Goal: Task Accomplishment & Management: Manage account settings

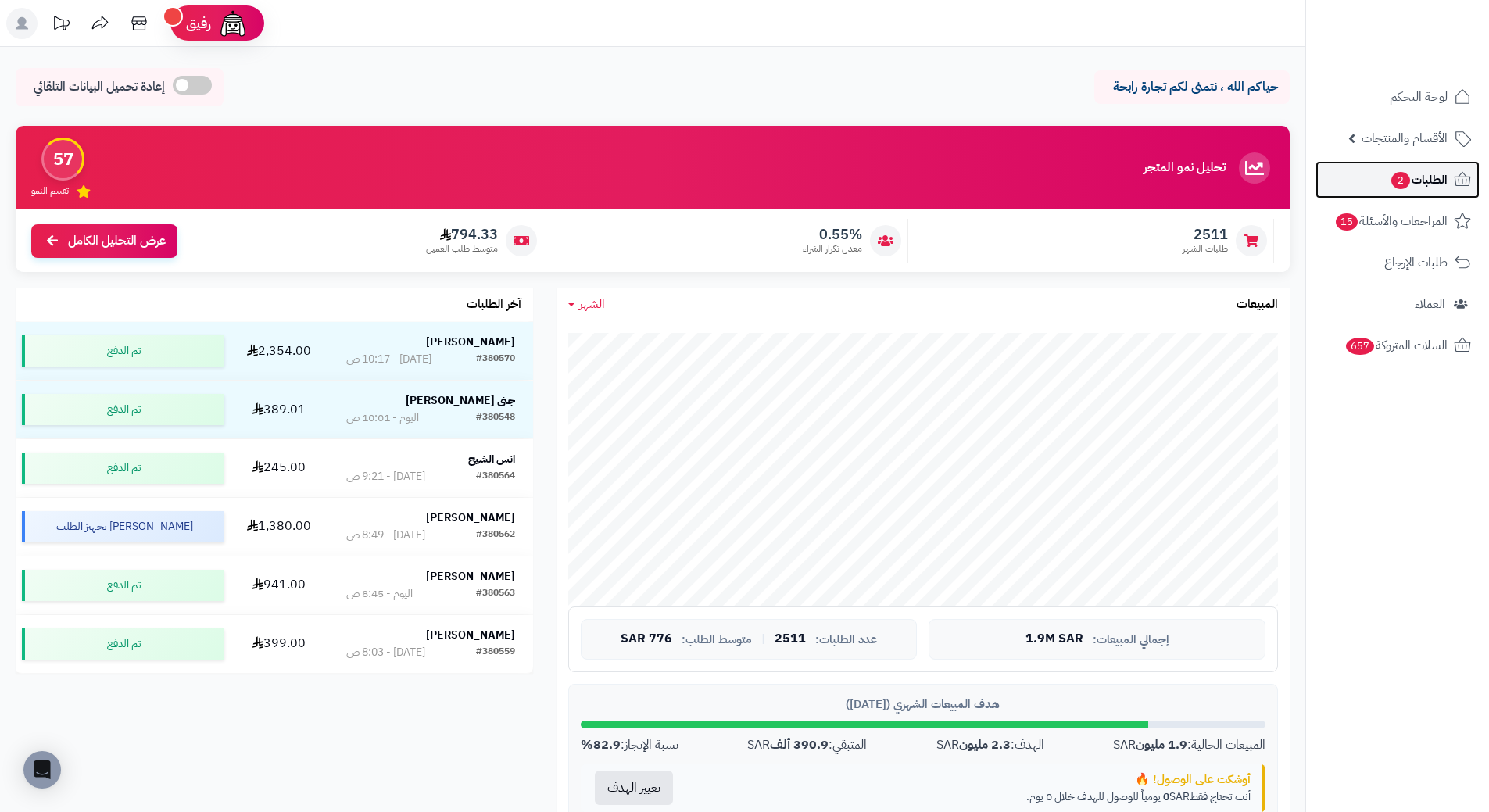
click at [1453, 181] on icon at bounding box center [1463, 180] width 19 height 19
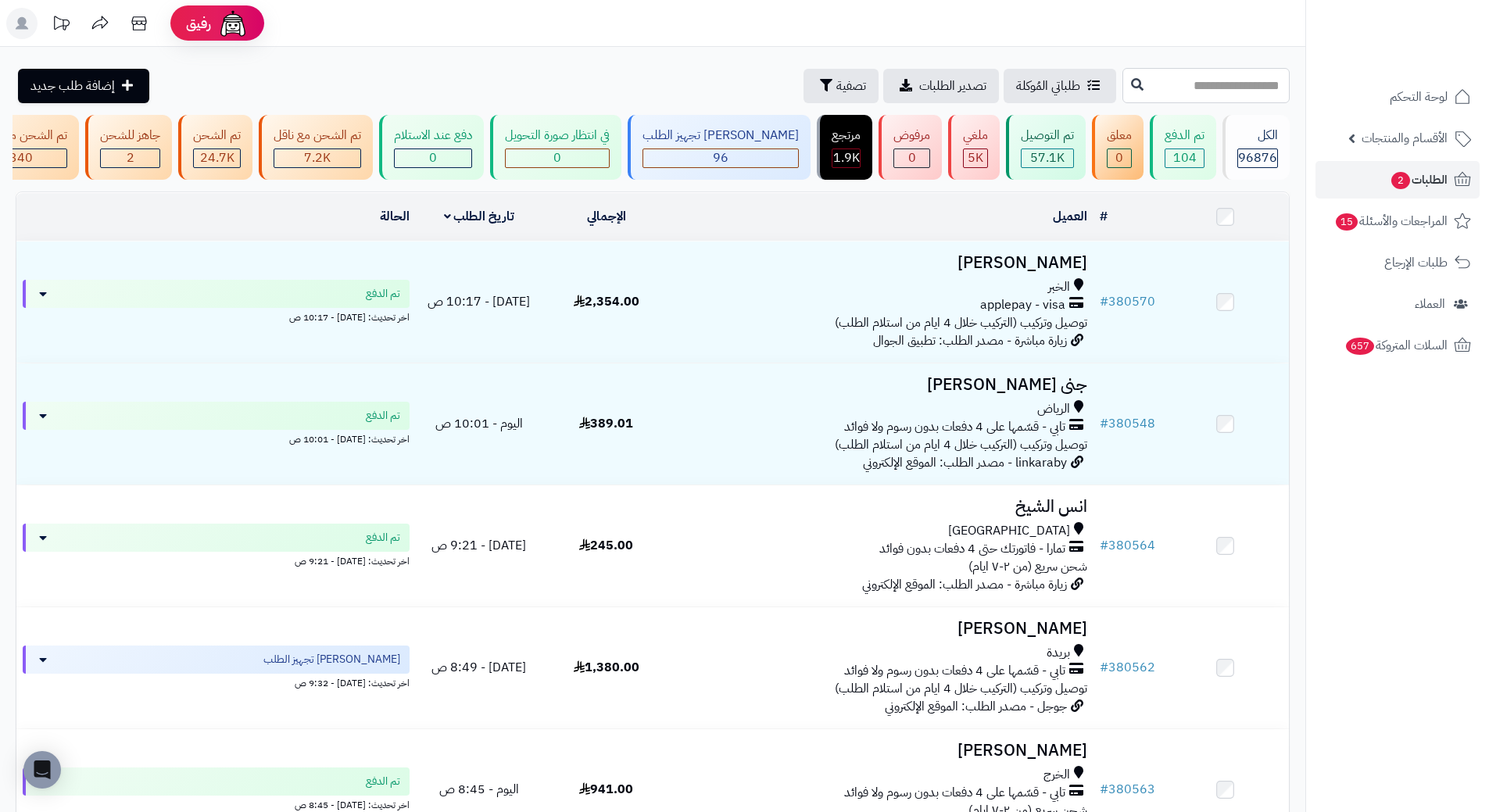
click at [1226, 99] on input "text" at bounding box center [1205, 86] width 168 height 36
paste input "******"
type input "******"
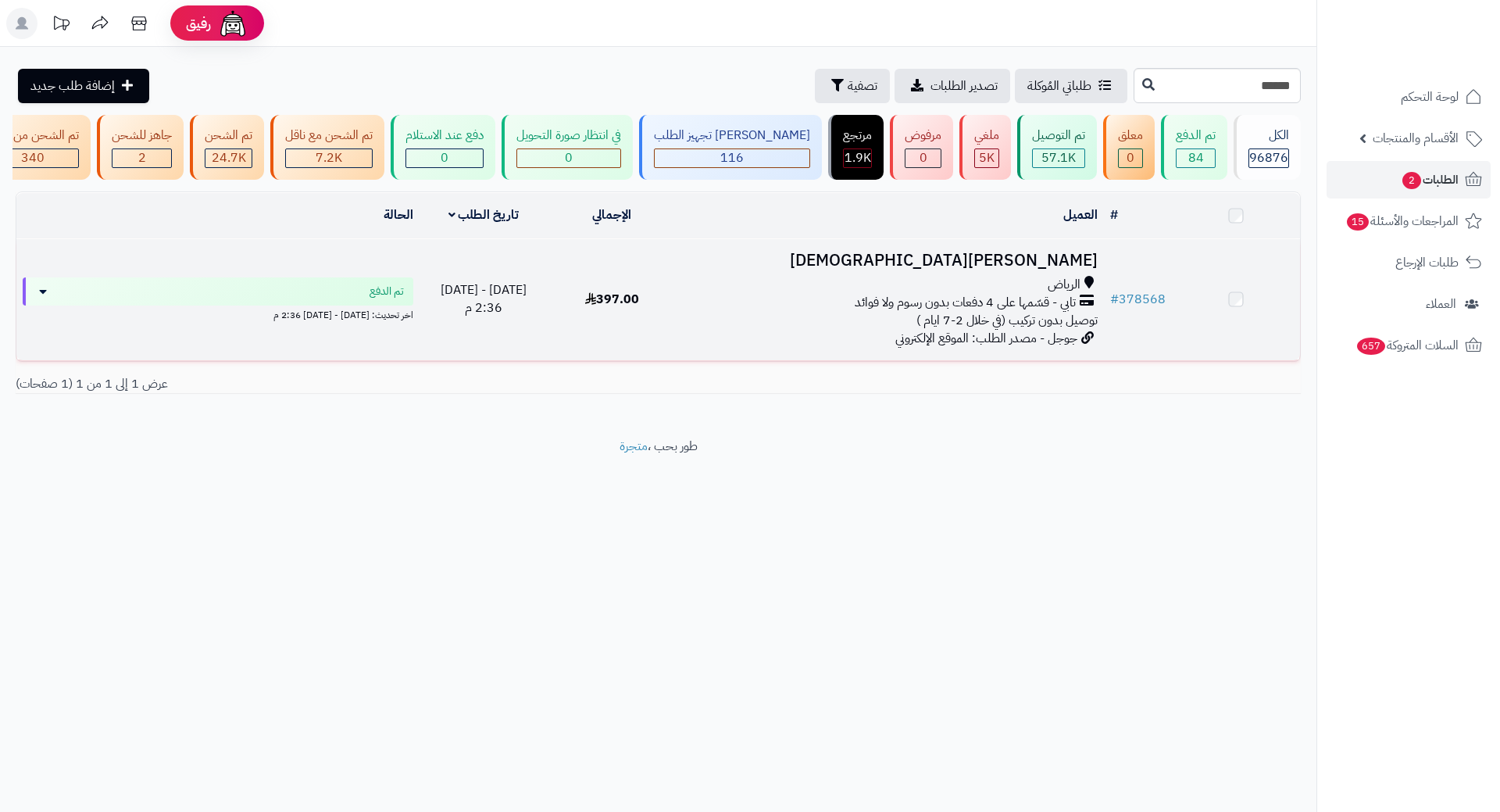
drag, startPoint x: 0, startPoint y: 0, endPoint x: 1029, endPoint y: 272, distance: 1064.3
click at [1029, 269] on h3 "Haifa Mohammed" at bounding box center [890, 260] width 415 height 18
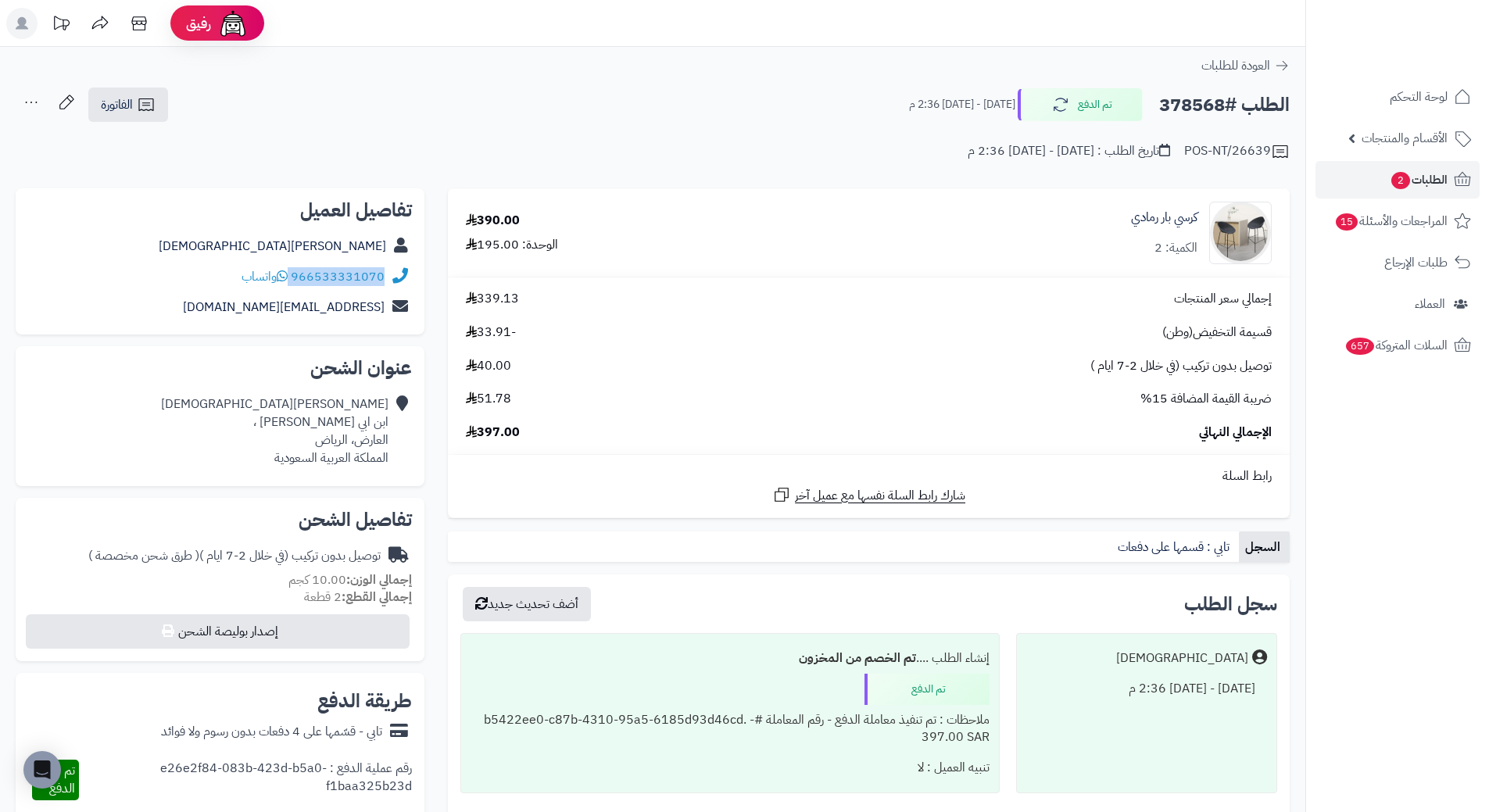
drag, startPoint x: 292, startPoint y: 274, endPoint x: 415, endPoint y: 277, distance: 123.0
click at [415, 277] on div "تفاصيل العميل Haifa Mohammed 966533331070 واتساب shooshoo-1411@hotmail.com" at bounding box center [220, 261] width 409 height 147
copy div "966533331070"
click at [1173, 106] on h2 "الطلب #378568" at bounding box center [1224, 105] width 130 height 32
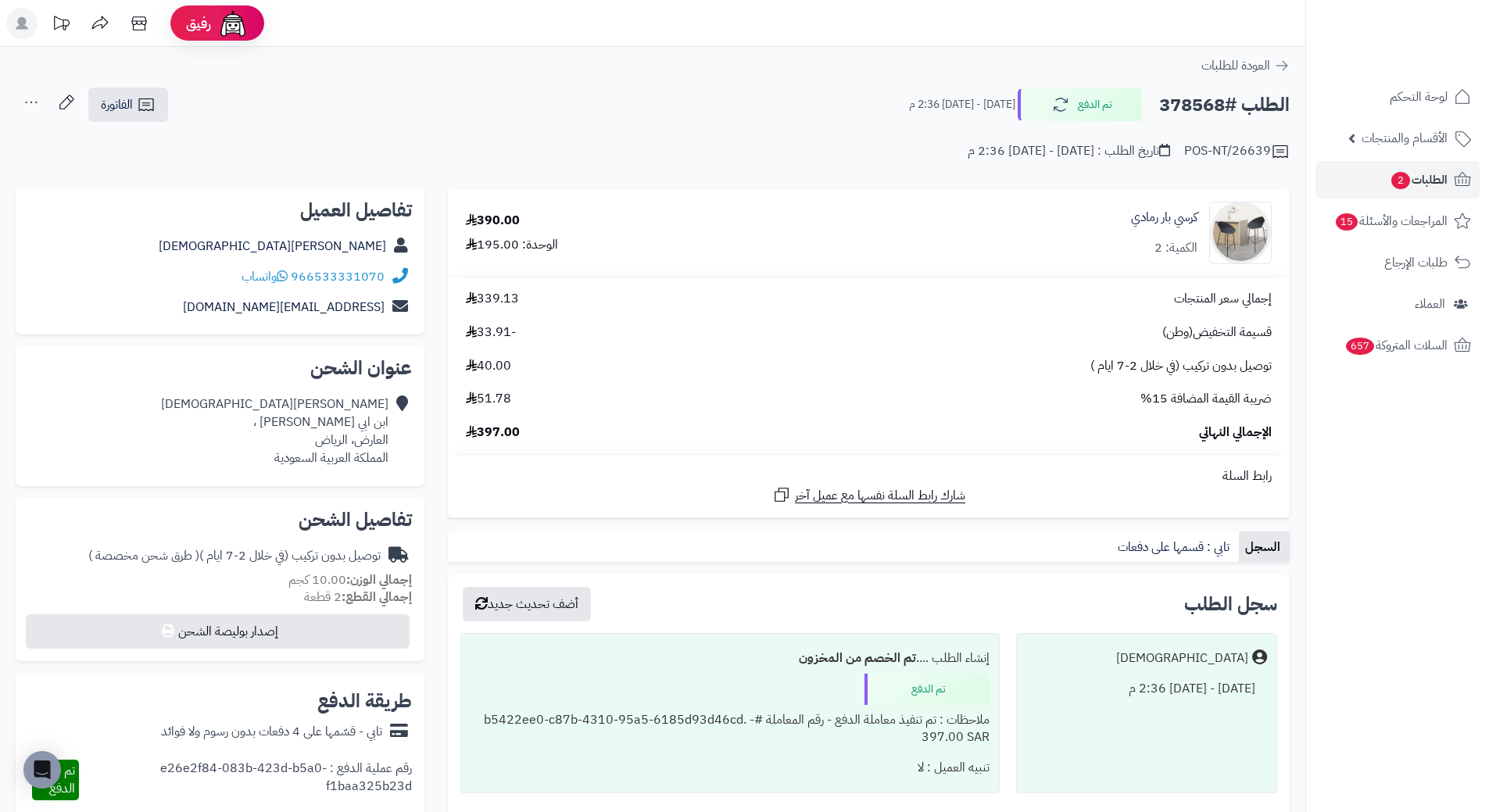
copy h2 "378568"
click at [1439, 191] on link "الطلبات 2" at bounding box center [1397, 180] width 164 height 37
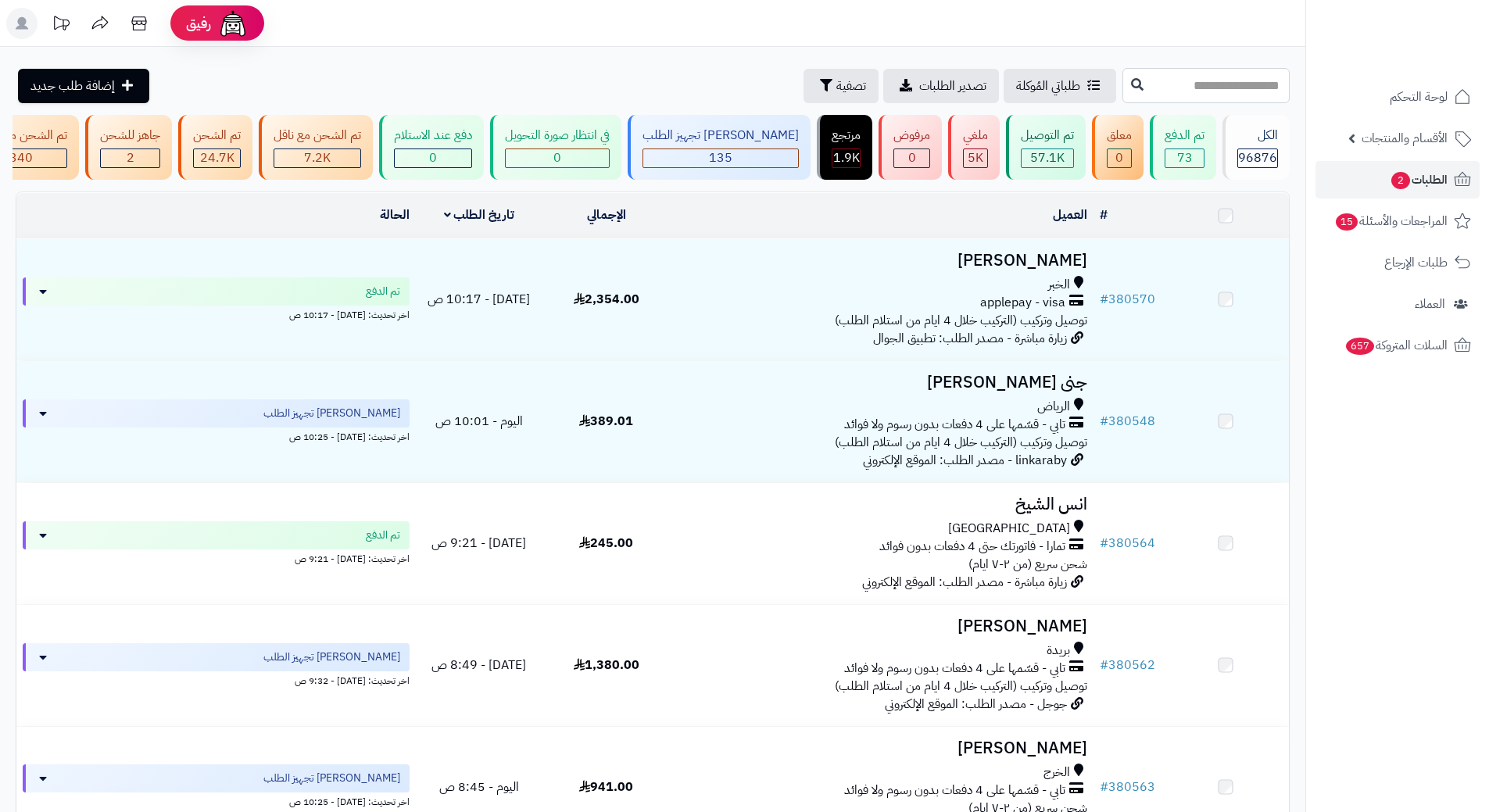
click at [1169, 80] on input "text" at bounding box center [1205, 86] width 168 height 36
paste input "******"
type input "******"
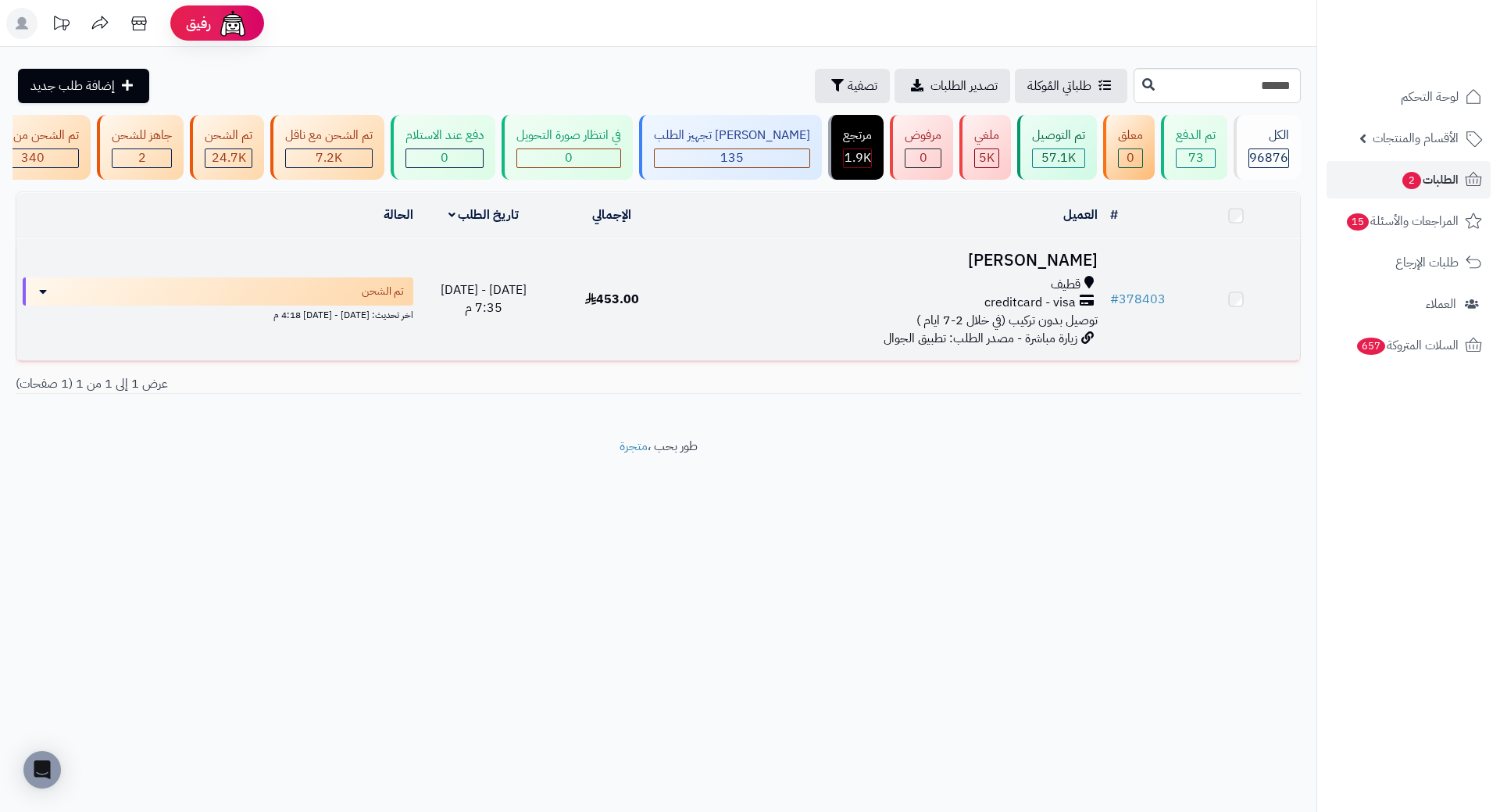
click at [1055, 269] on h3 "[PERSON_NAME]" at bounding box center [890, 260] width 415 height 18
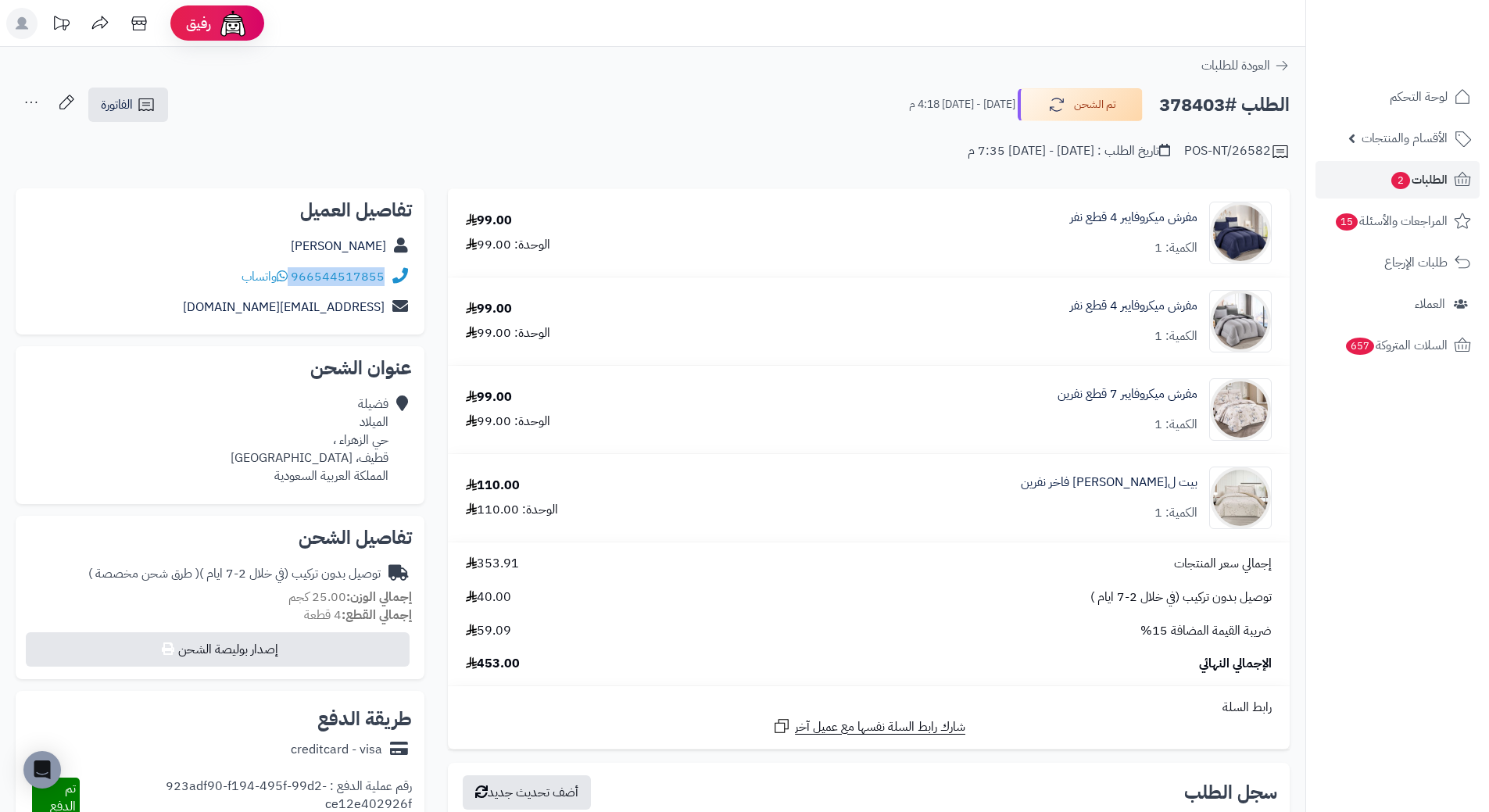
drag, startPoint x: 292, startPoint y: 277, endPoint x: 387, endPoint y: 283, distance: 95.2
click at [387, 283] on div "966544517855 واتساب" at bounding box center [220, 277] width 384 height 31
copy div "966544517855"
click at [1168, 103] on h2 "الطلب #378403" at bounding box center [1224, 105] width 130 height 32
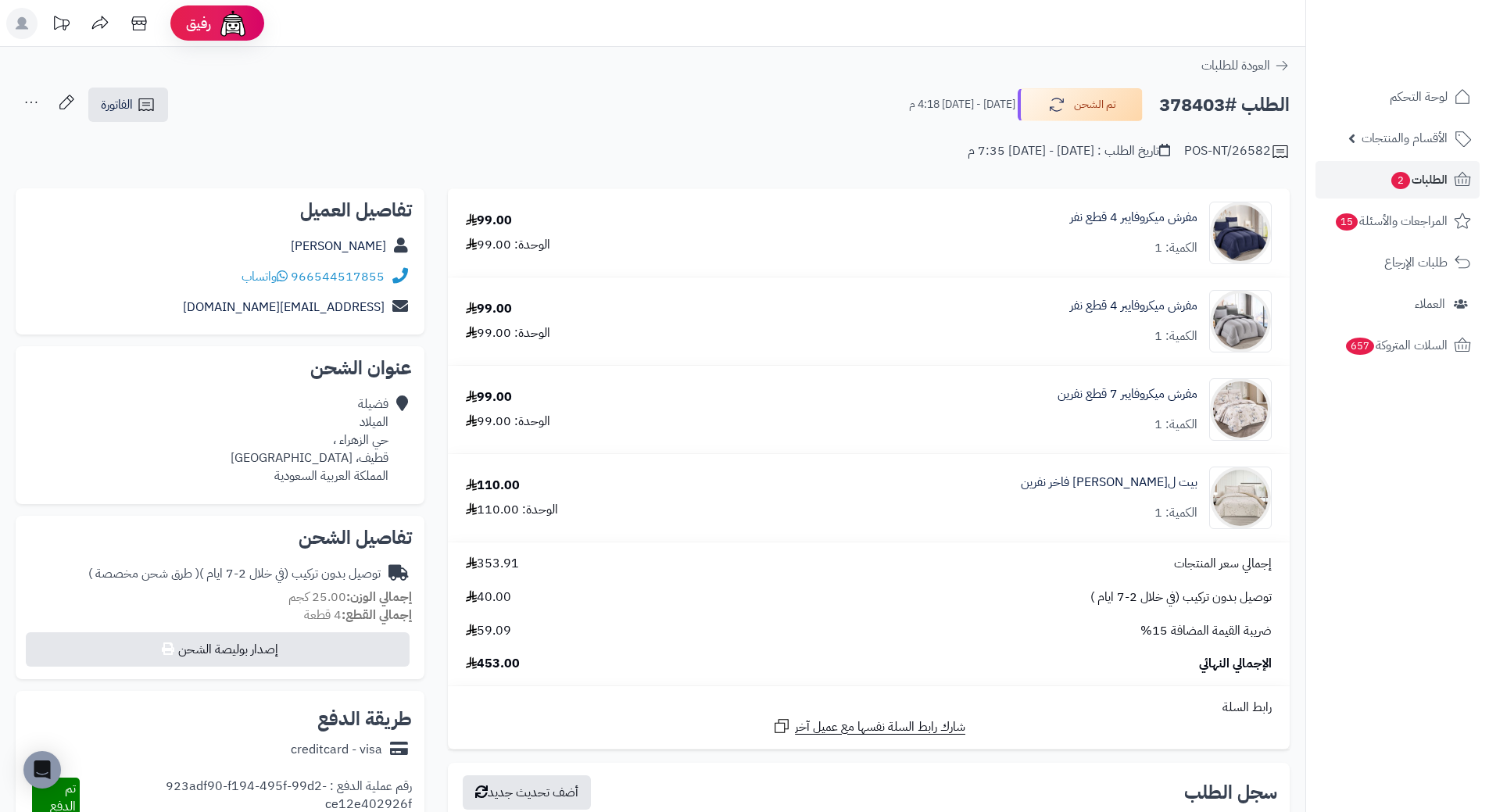
copy h2 "378403"
click at [1449, 182] on link "الطلبات 2" at bounding box center [1397, 180] width 164 height 37
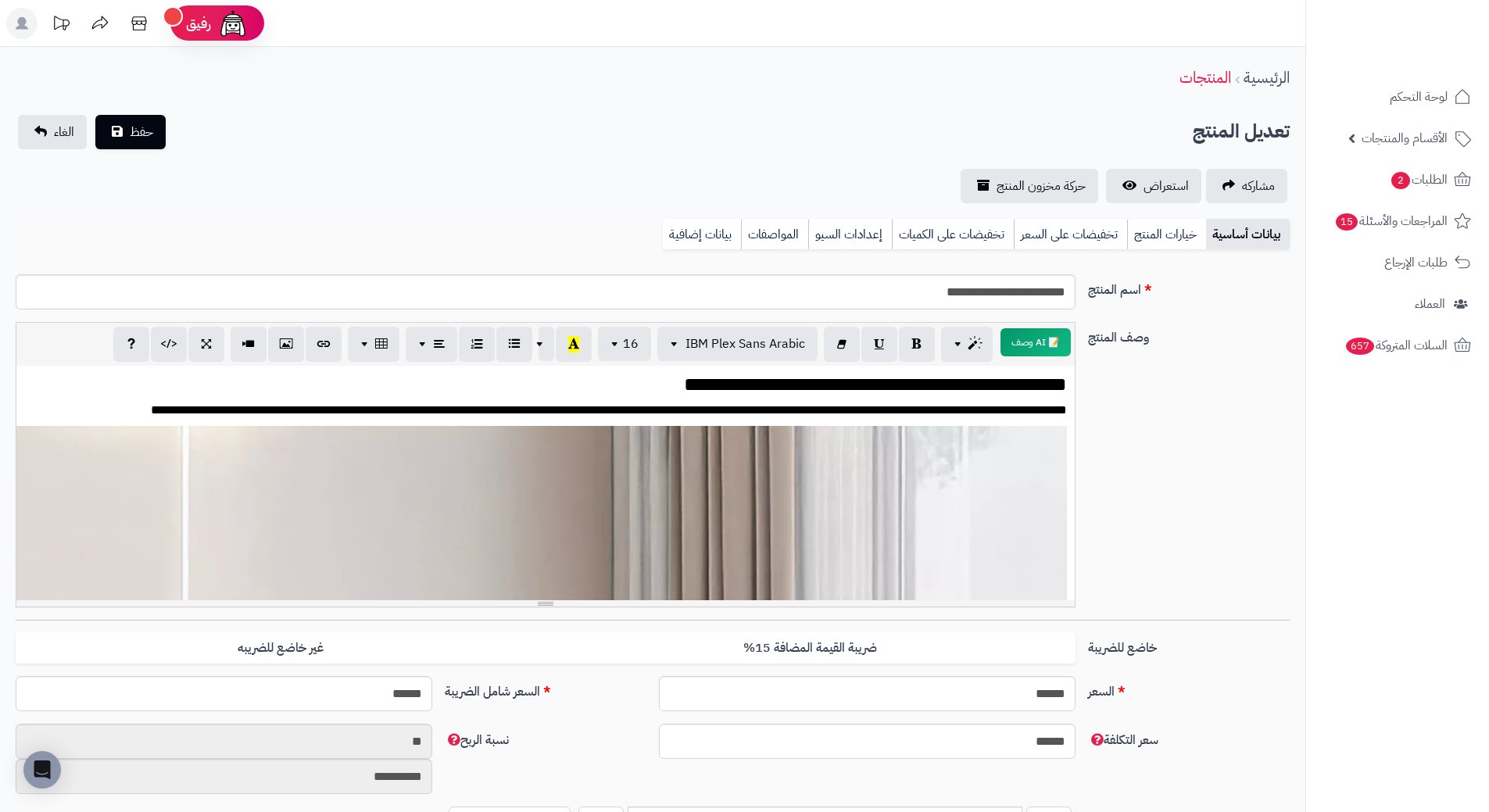
scroll to position [2936, 0]
click at [706, 233] on link "بيانات إضافية" at bounding box center [702, 234] width 79 height 31
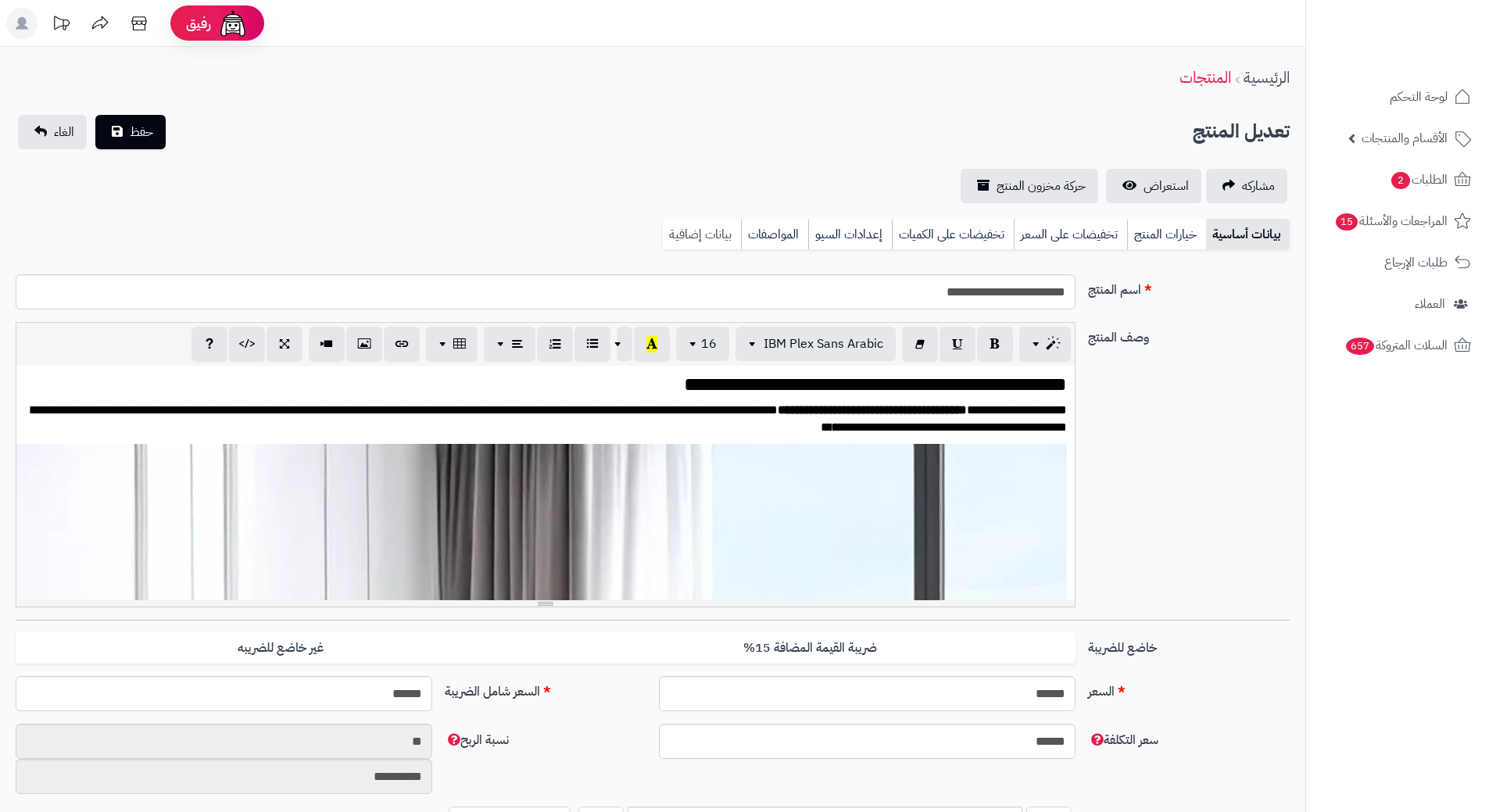
click at [702, 239] on link "بيانات إضافية" at bounding box center [702, 234] width 79 height 31
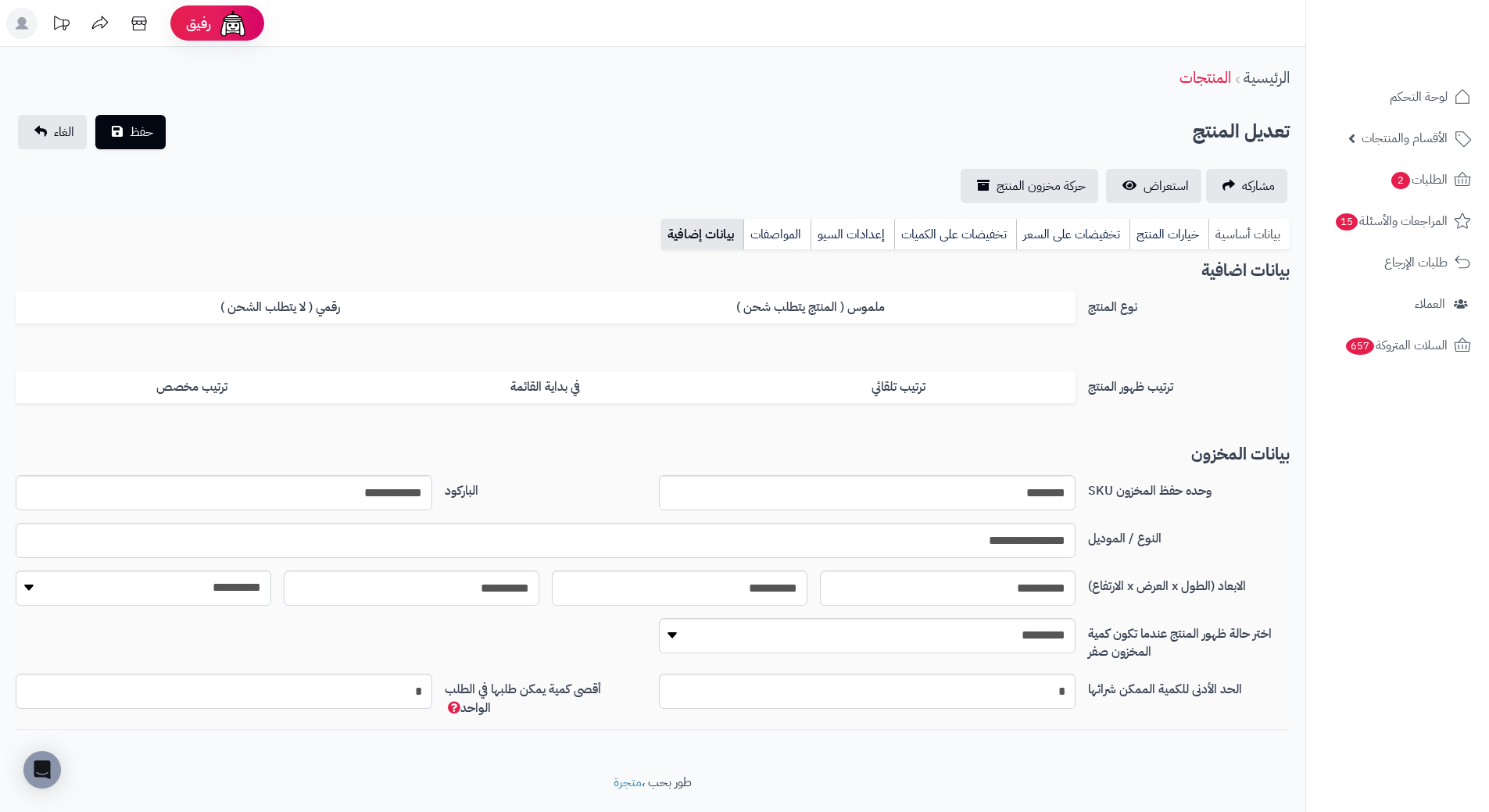
click at [1234, 239] on link "بيانات أساسية" at bounding box center [1248, 234] width 81 height 31
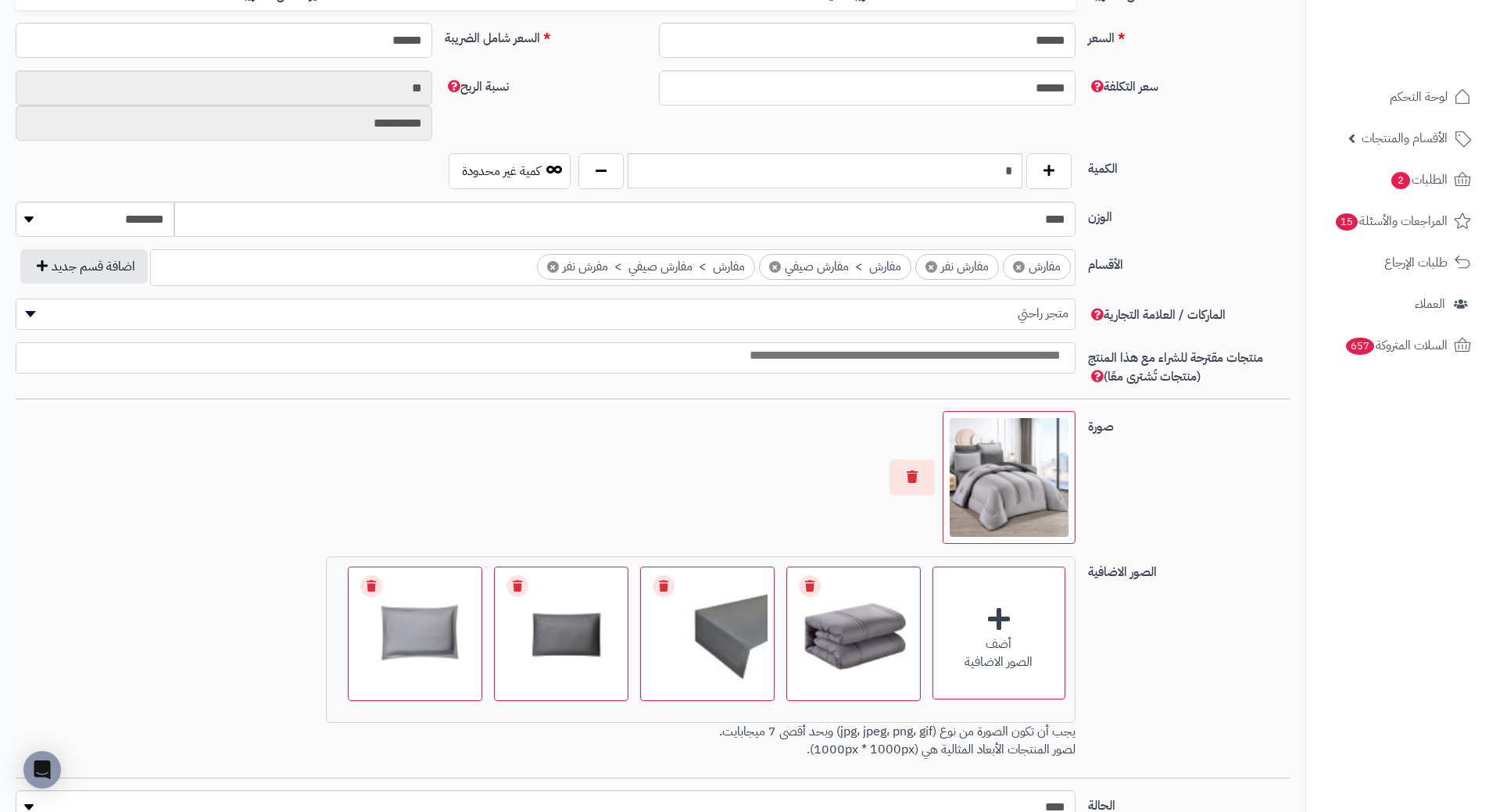
scroll to position [802, 0]
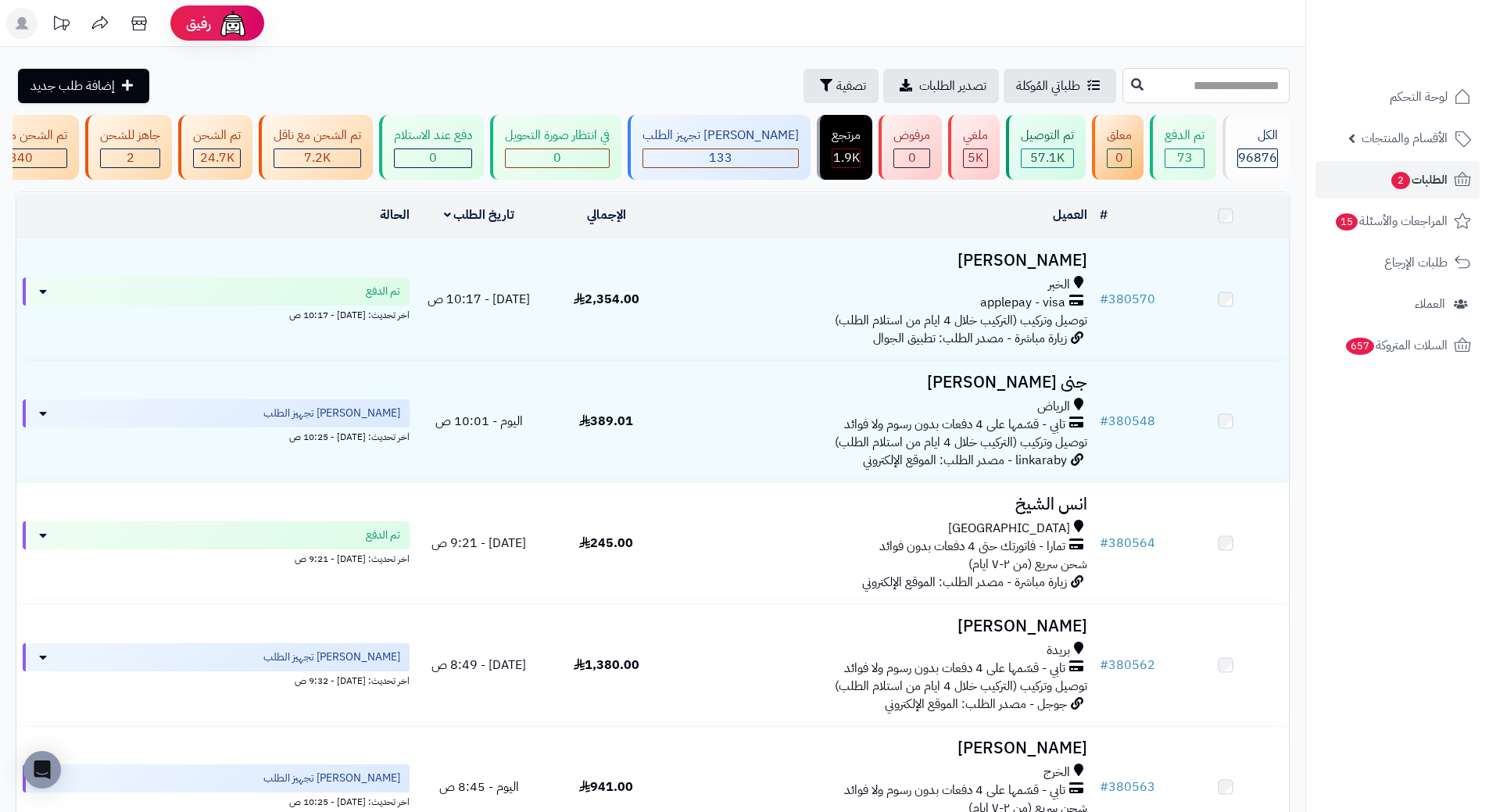
click at [1122, 93] on input "text" at bounding box center [1205, 86] width 168 height 36
paste input "******"
type input "******"
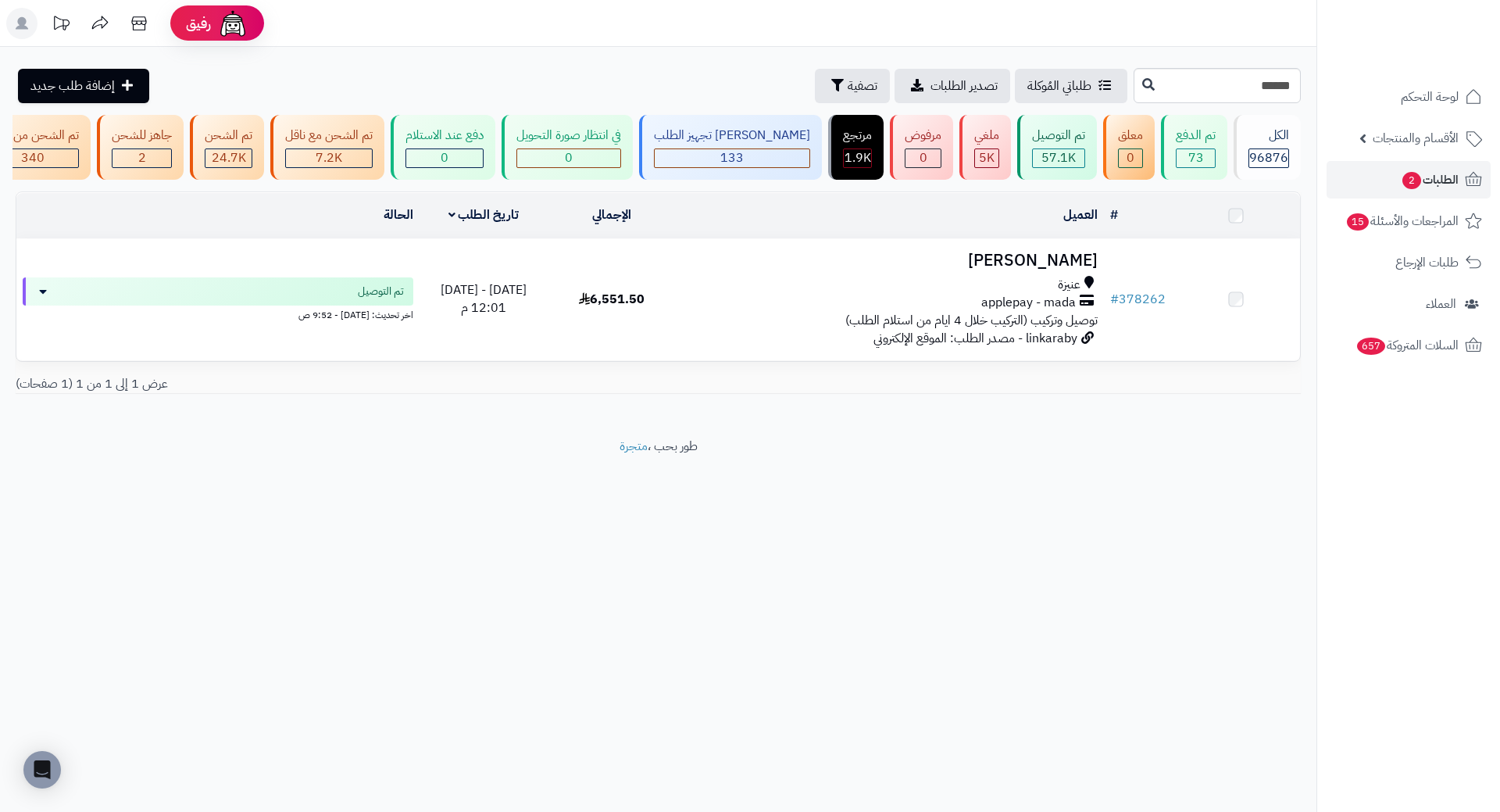
click at [1064, 269] on h3 "تماضر سليمان" at bounding box center [890, 260] width 415 height 18
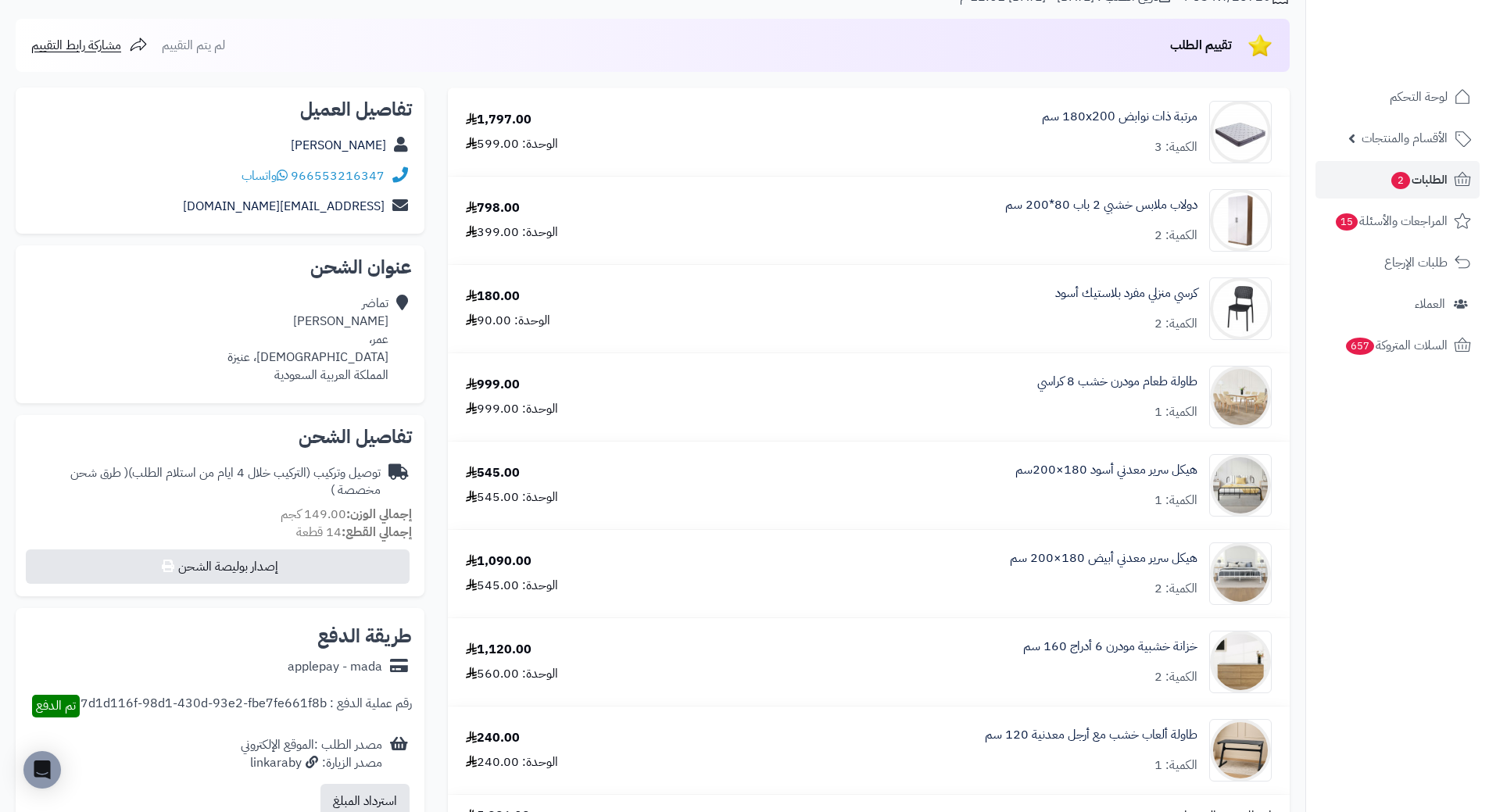
scroll to position [79, 0]
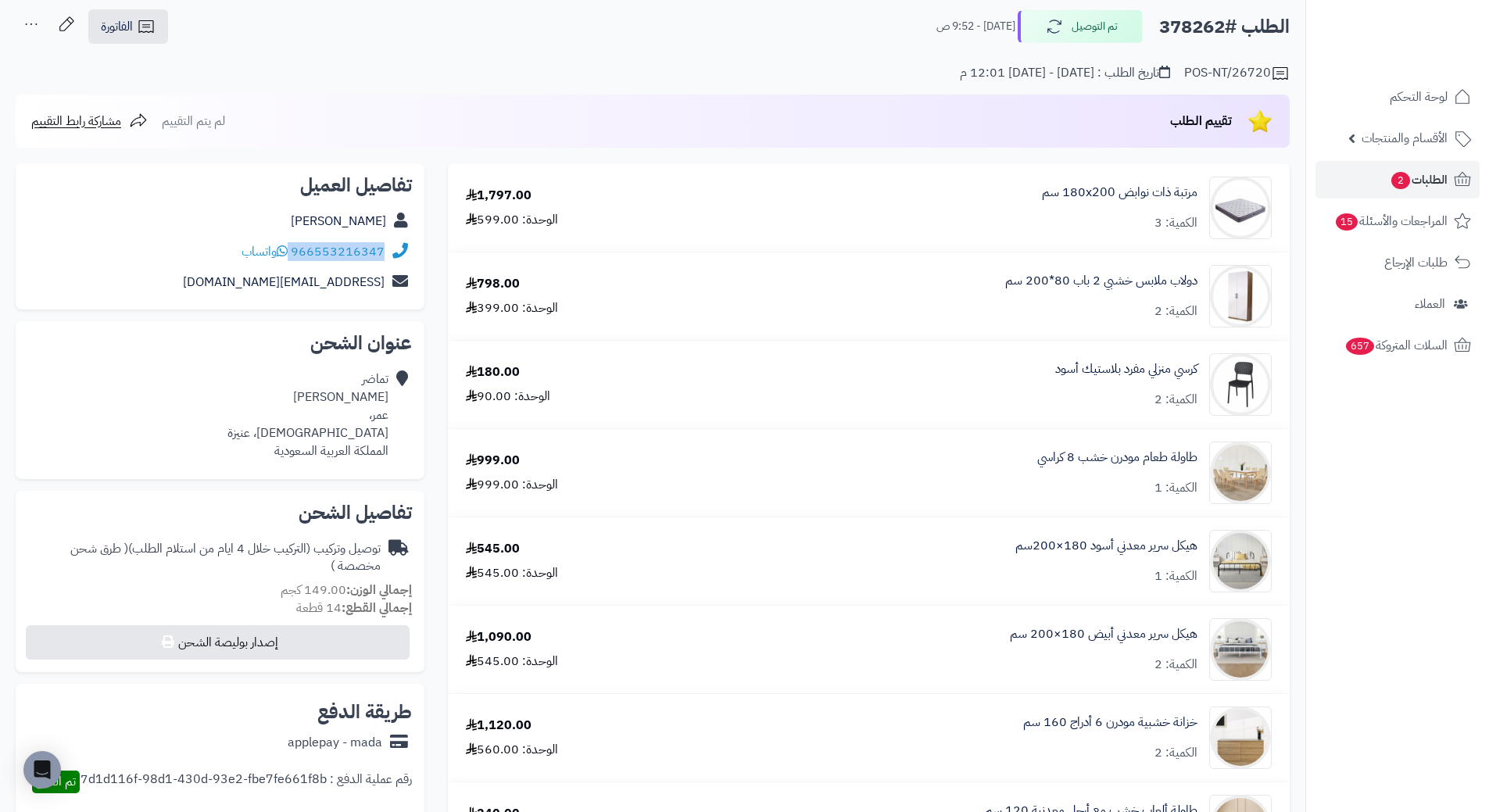
drag, startPoint x: 293, startPoint y: 249, endPoint x: 387, endPoint y: 258, distance: 94.4
click at [387, 258] on div "966553216347 واتساب" at bounding box center [220, 252] width 384 height 31
copy div "966553216347"
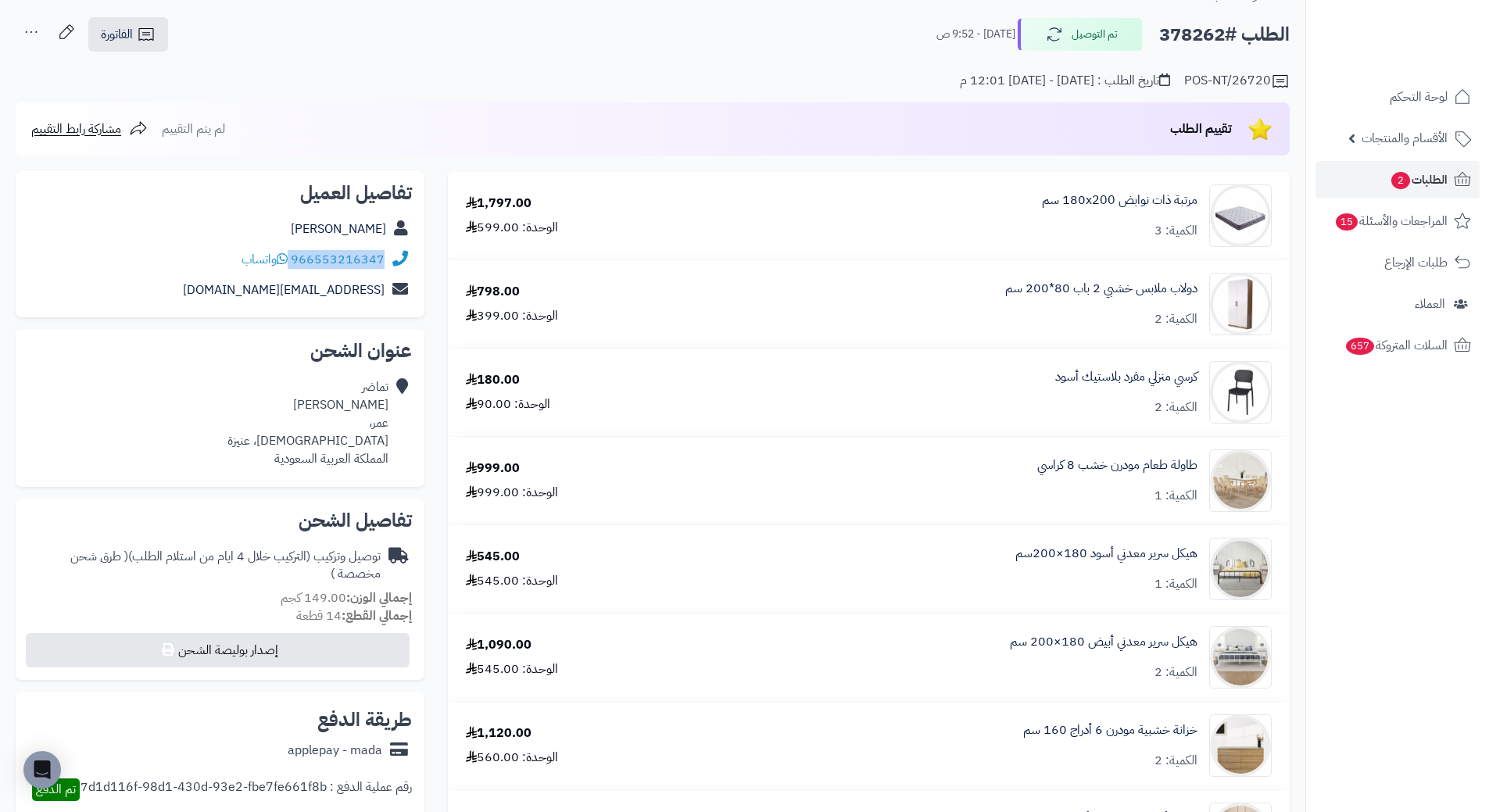
scroll to position [0, 0]
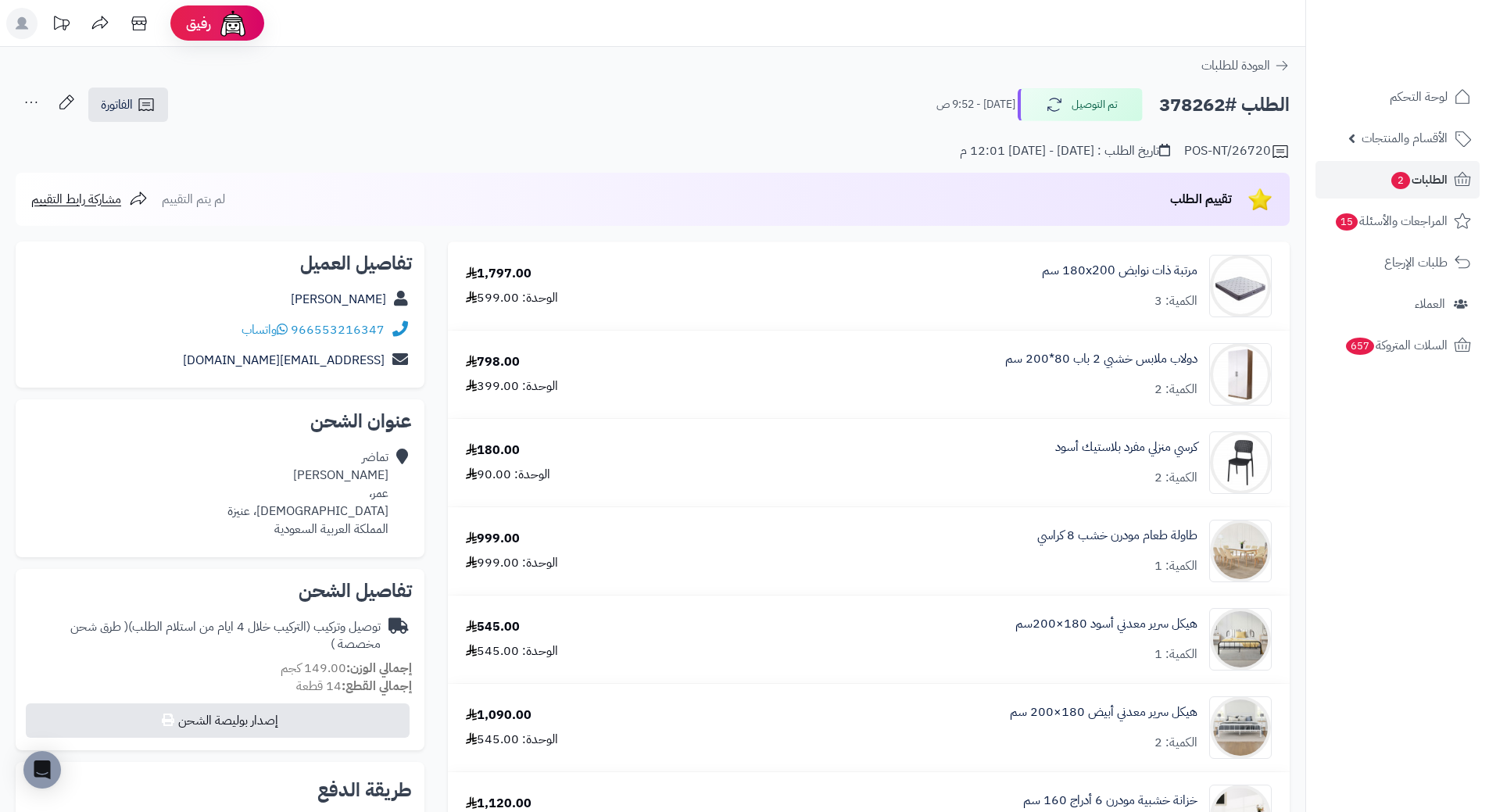
click at [1196, 107] on h2 "الطلب #378262" at bounding box center [1224, 105] width 130 height 32
copy h2 "378262"
drag, startPoint x: 1200, startPoint y: 354, endPoint x: 1074, endPoint y: 357, distance: 126.0
click at [1074, 357] on div "دولاب ملابس خشبي 2 باب 80*200 سم الكمية: 2" at bounding box center [988, 374] width 591 height 63
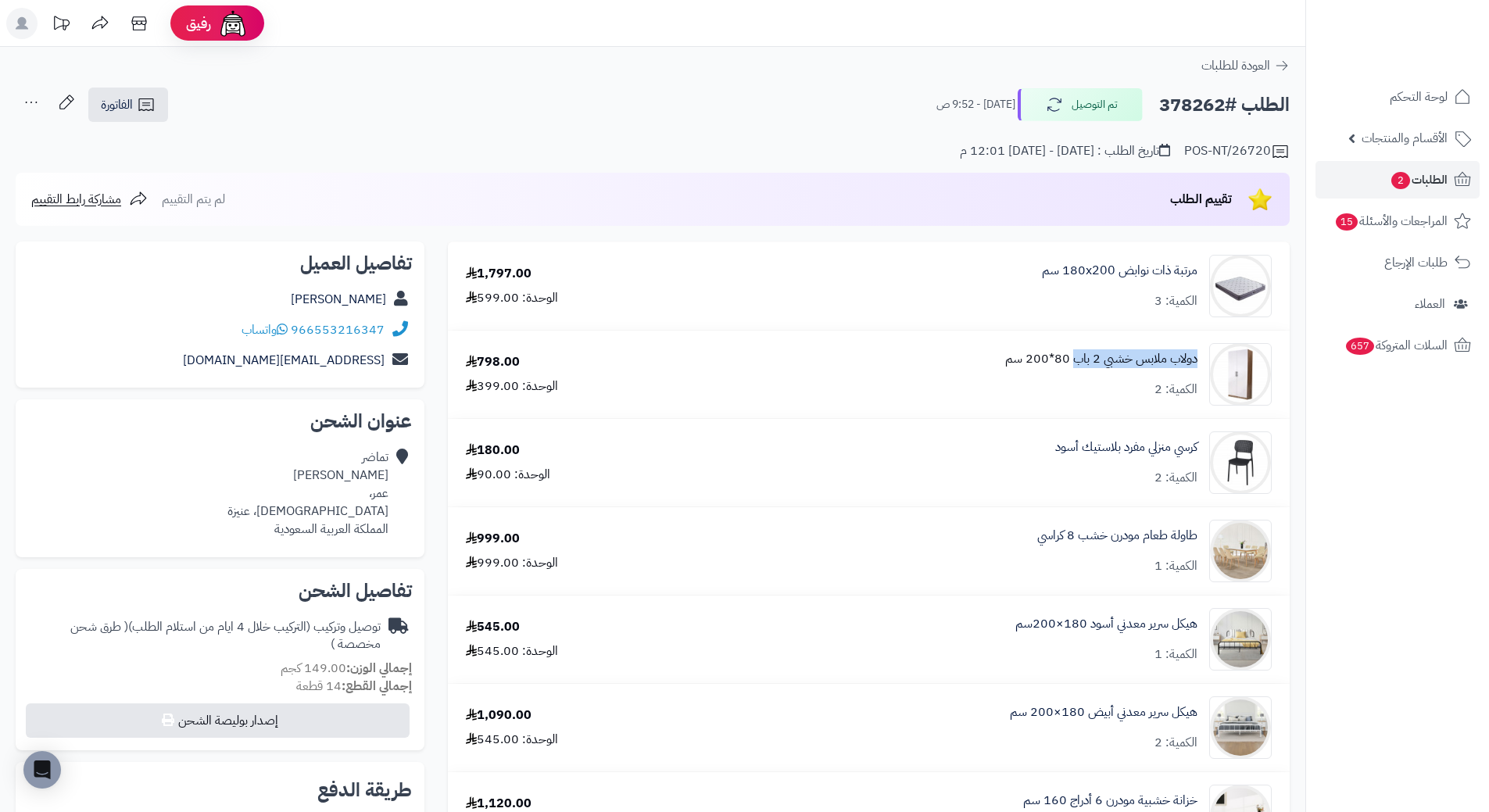
copy link "دولاب ملابس خشبي 2 باب"
drag, startPoint x: 1197, startPoint y: 441, endPoint x: 1050, endPoint y: 445, distance: 147.1
click at [1050, 445] on div "كرسي منزلي مفرد بلاستيك أسود الكمية: 2" at bounding box center [988, 462] width 591 height 63
copy link "كرسي منزلي مفرد بلاستيك أسود"
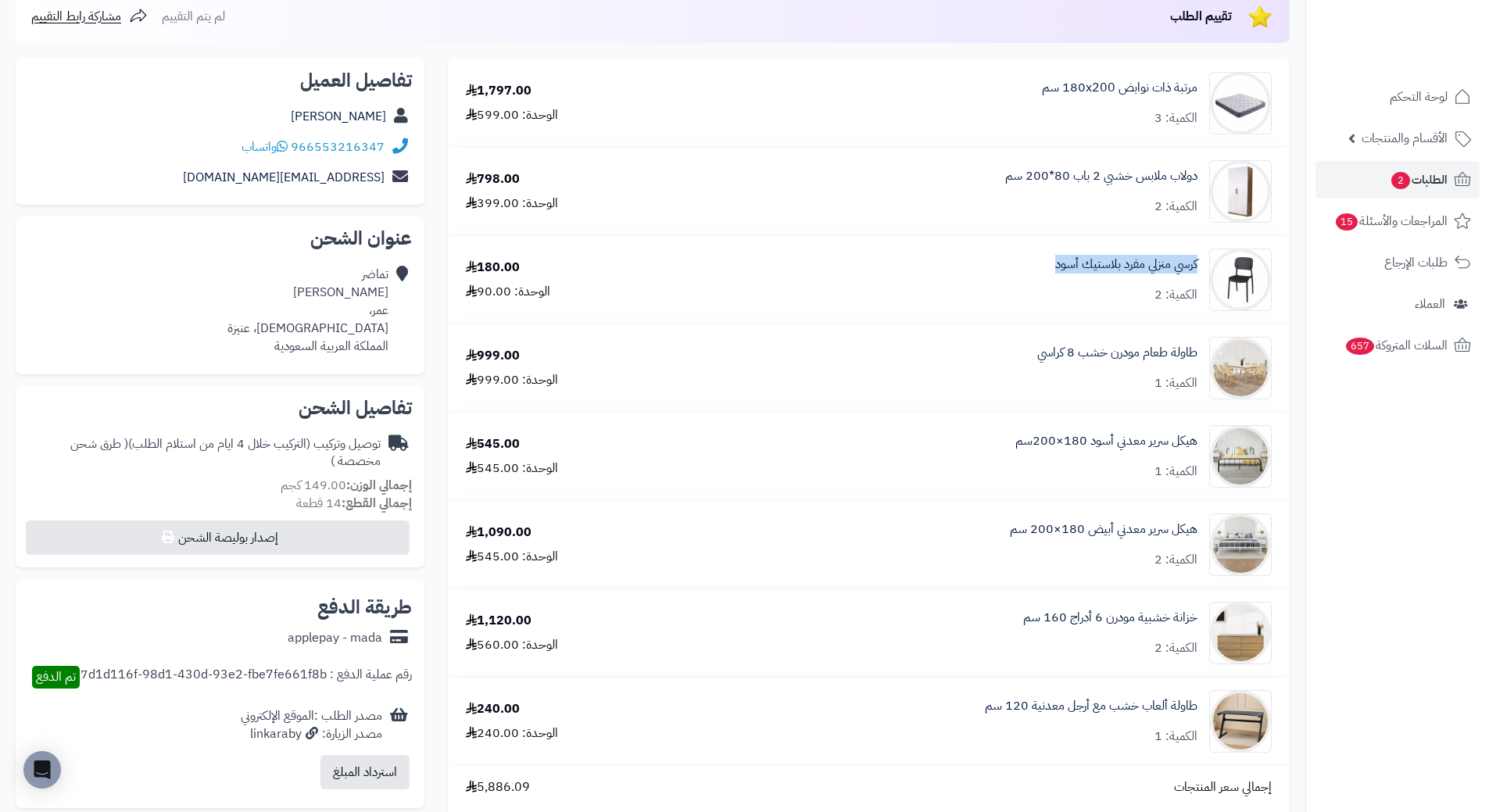
scroll to position [156, 0]
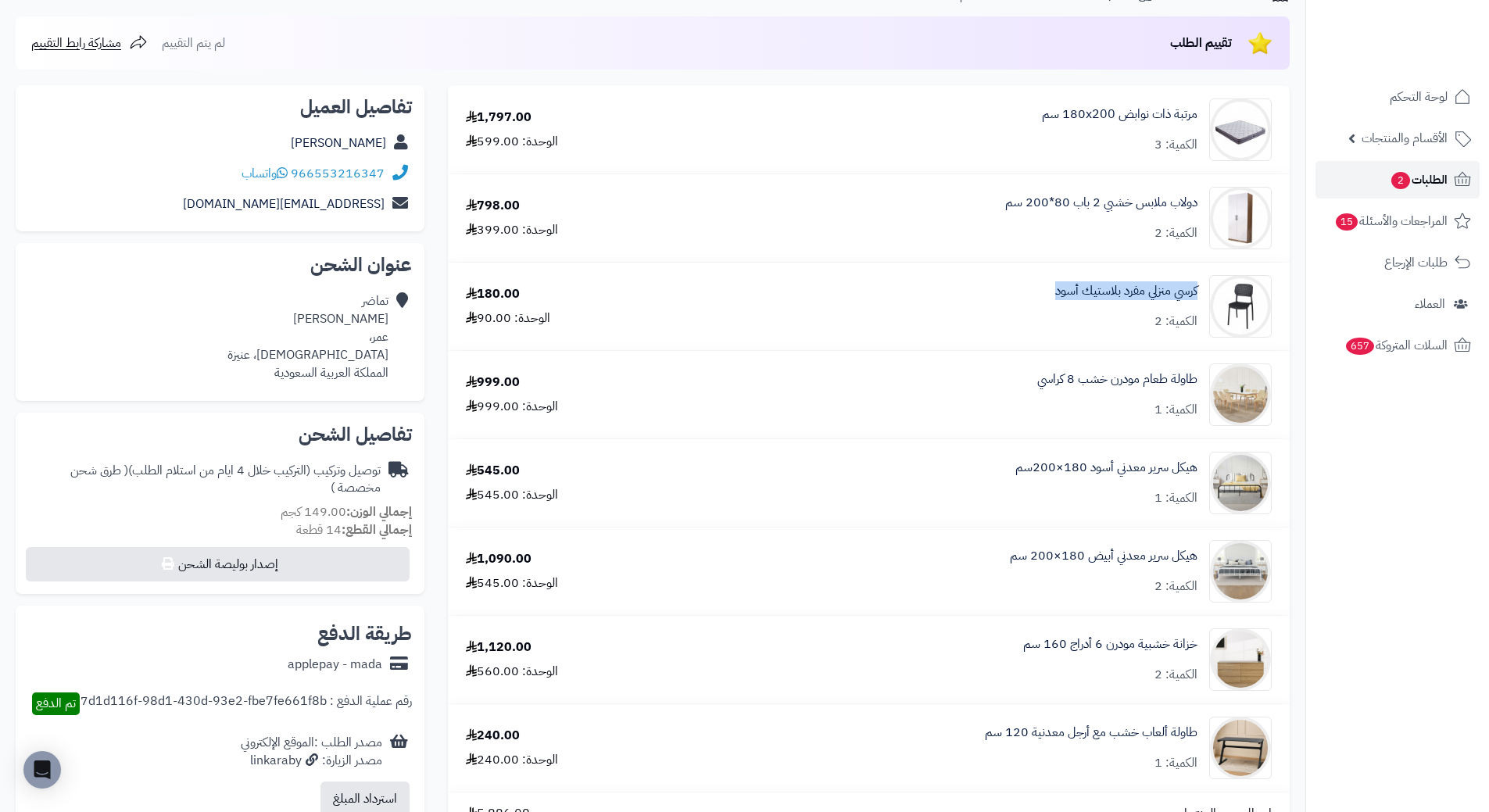
click at [1428, 177] on span "الطلبات 2" at bounding box center [1419, 179] width 58 height 22
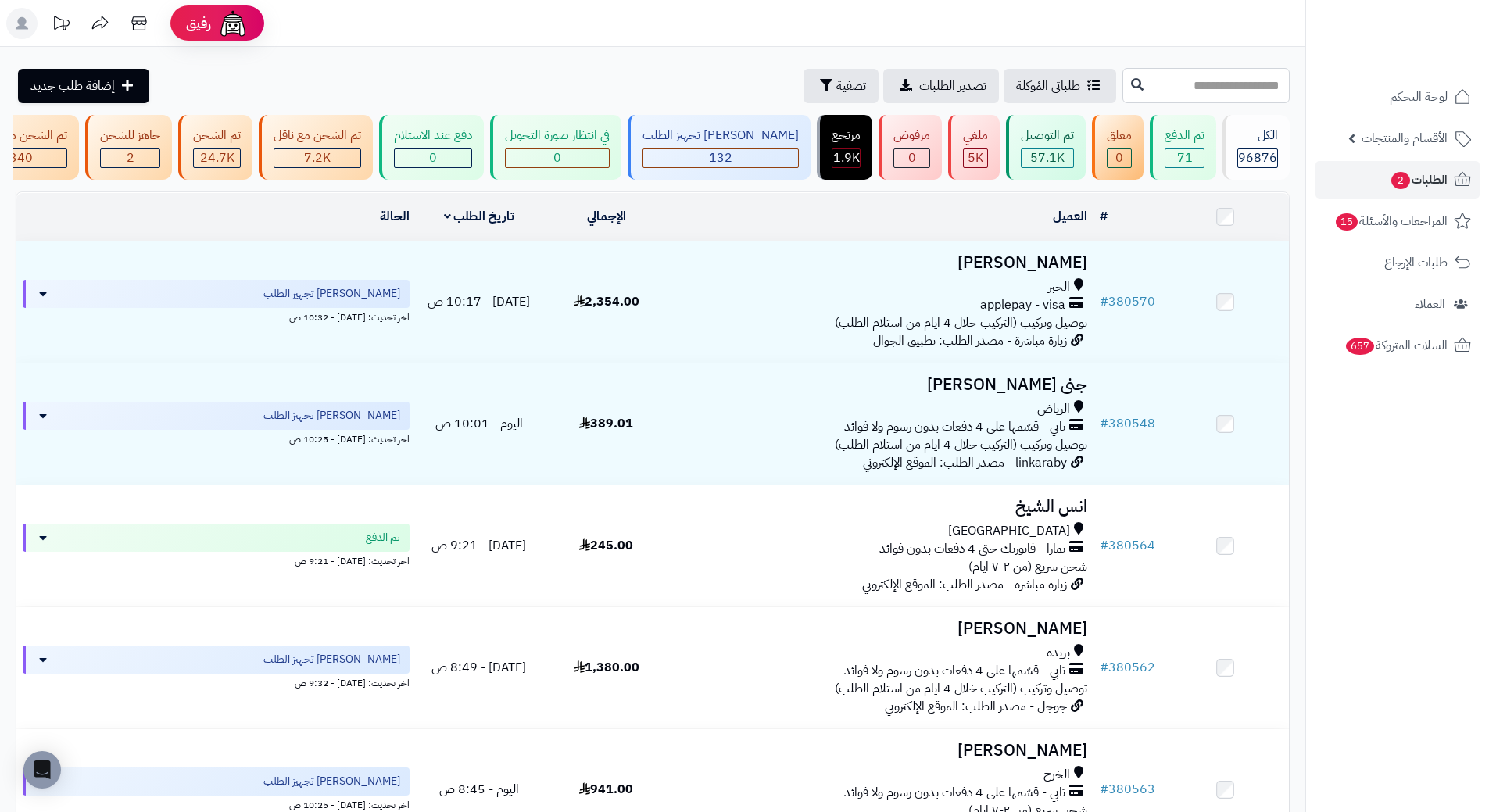
click at [1140, 84] on input "text" at bounding box center [1205, 86] width 168 height 36
paste input "******"
type input "******"
click at [1126, 89] on button at bounding box center [1137, 84] width 23 height 30
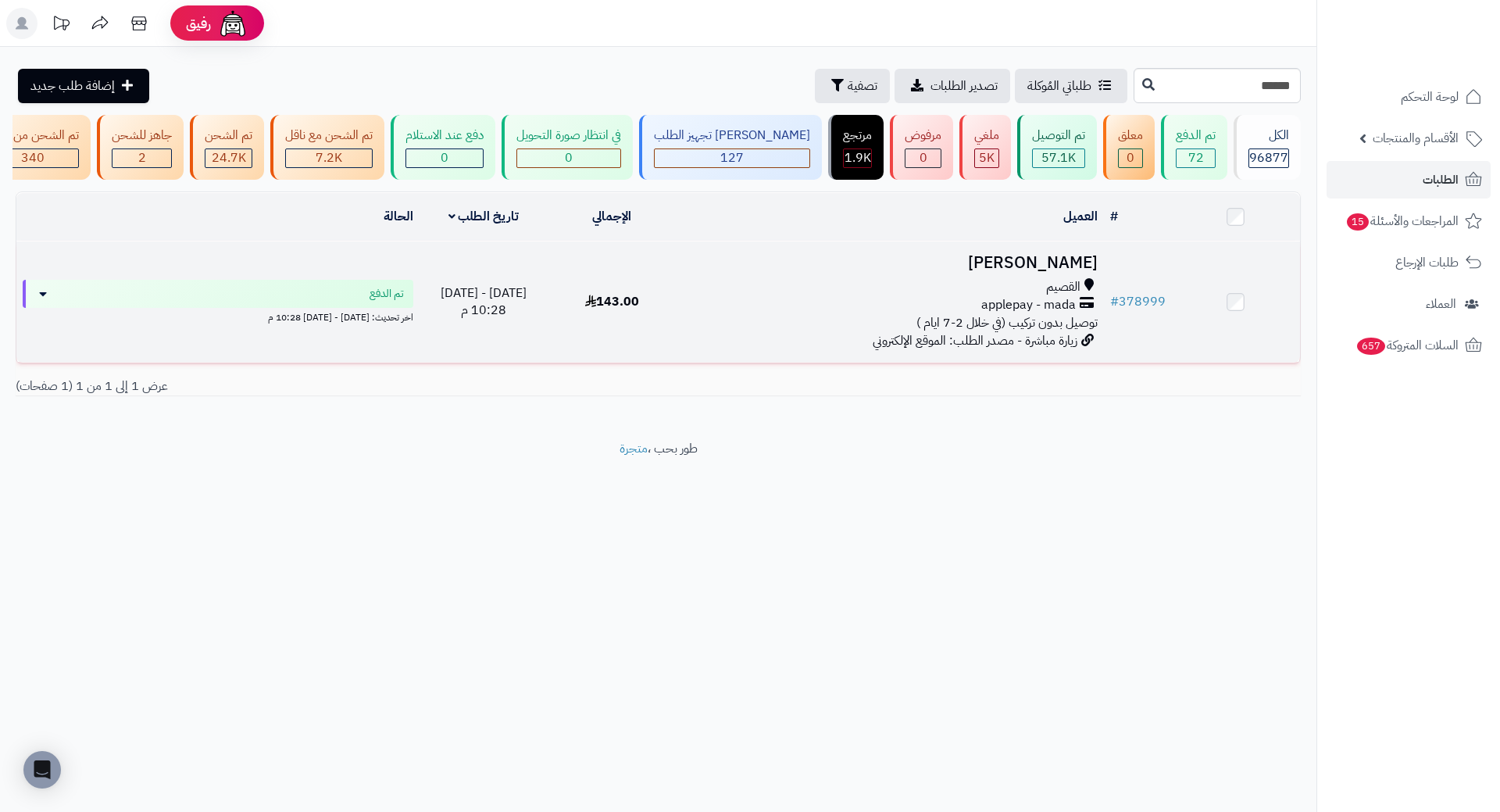
click at [1052, 272] on h3 "صيته الحمود" at bounding box center [890, 262] width 415 height 18
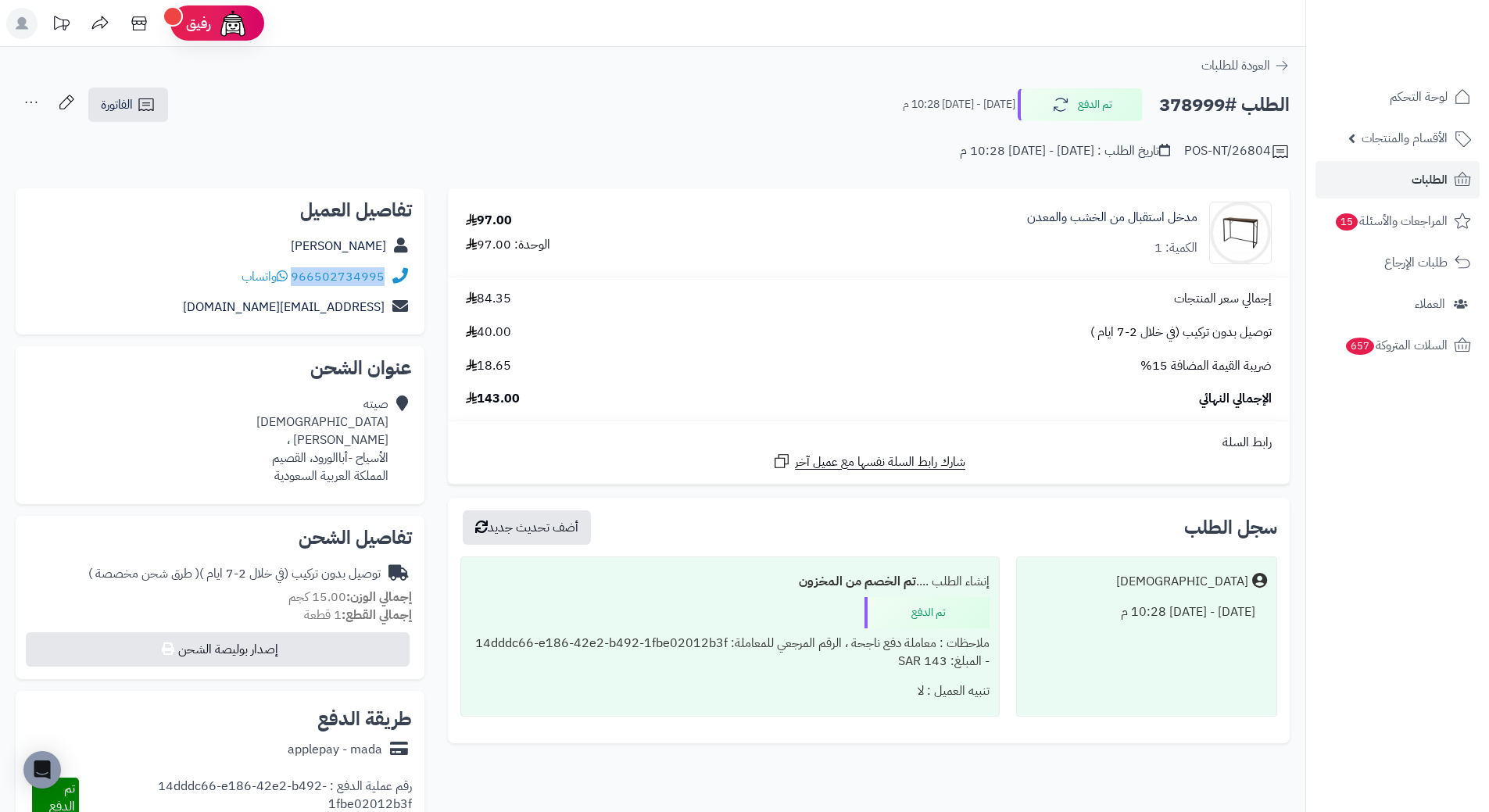
drag, startPoint x: 387, startPoint y: 276, endPoint x: 296, endPoint y: 273, distance: 91.0
click at [296, 273] on div "966502734995 واتساب" at bounding box center [220, 277] width 384 height 31
copy div "966502734995"
click at [1170, 100] on h2 "الطلب #378999" at bounding box center [1224, 105] width 130 height 32
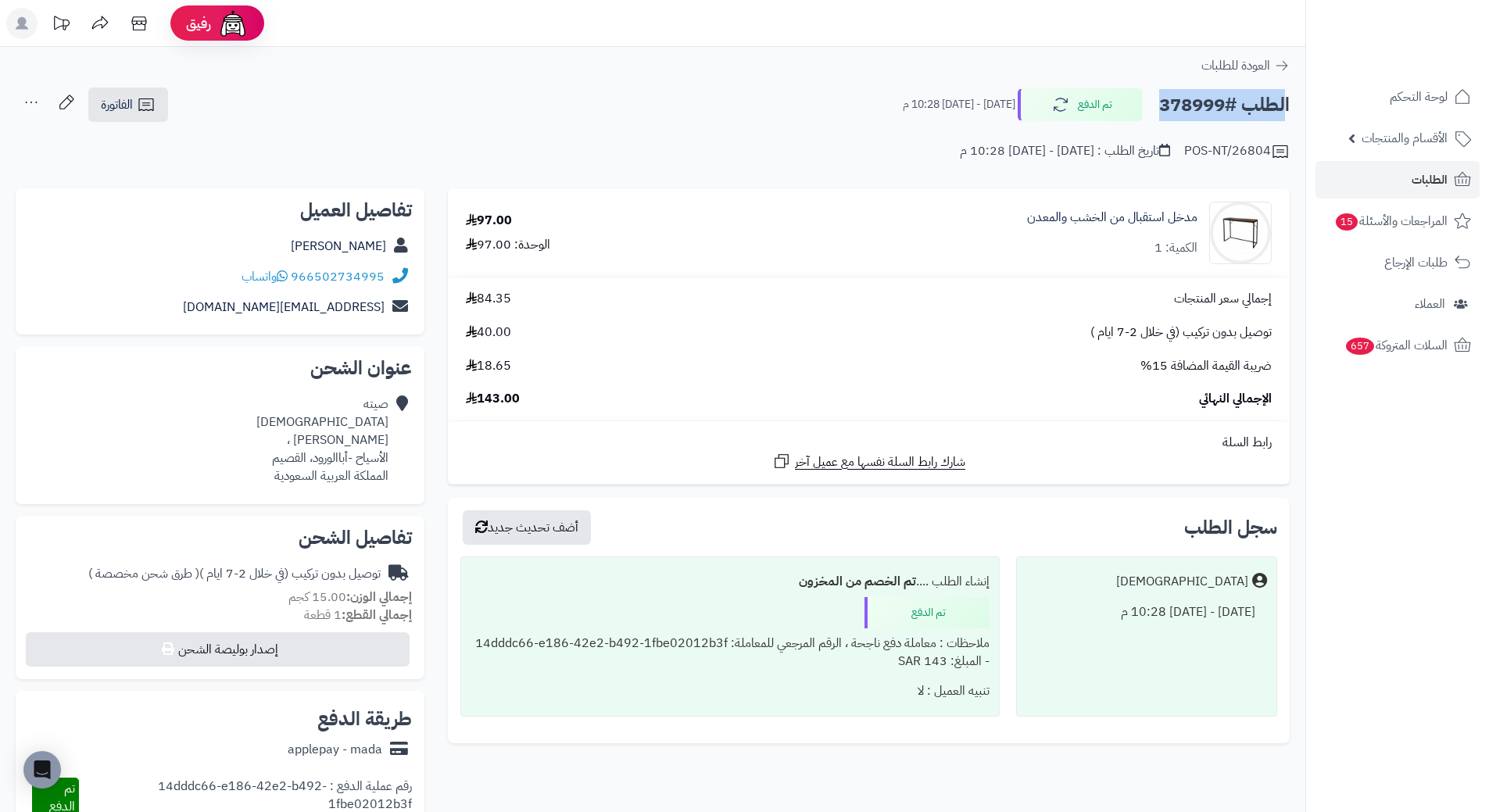
click at [1170, 100] on h2 "الطلب #378999" at bounding box center [1224, 105] width 130 height 32
click at [1174, 101] on h2 "الطلب #378999" at bounding box center [1224, 105] width 130 height 32
click at [1186, 106] on h2 "الطلب #378999" at bounding box center [1224, 105] width 130 height 32
copy h2 "378999"
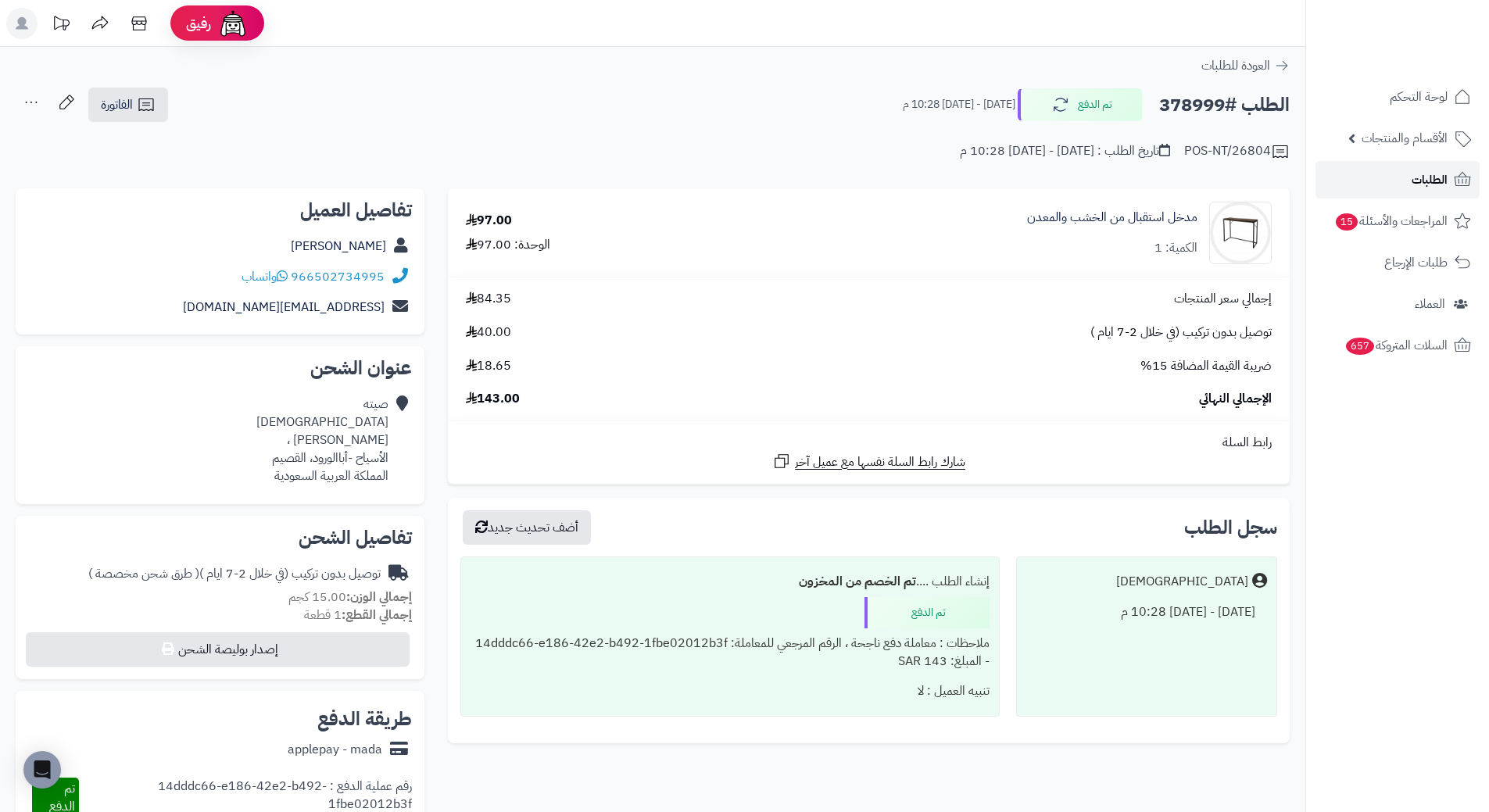
click at [1444, 178] on span "الطلبات" at bounding box center [1429, 179] width 36 height 22
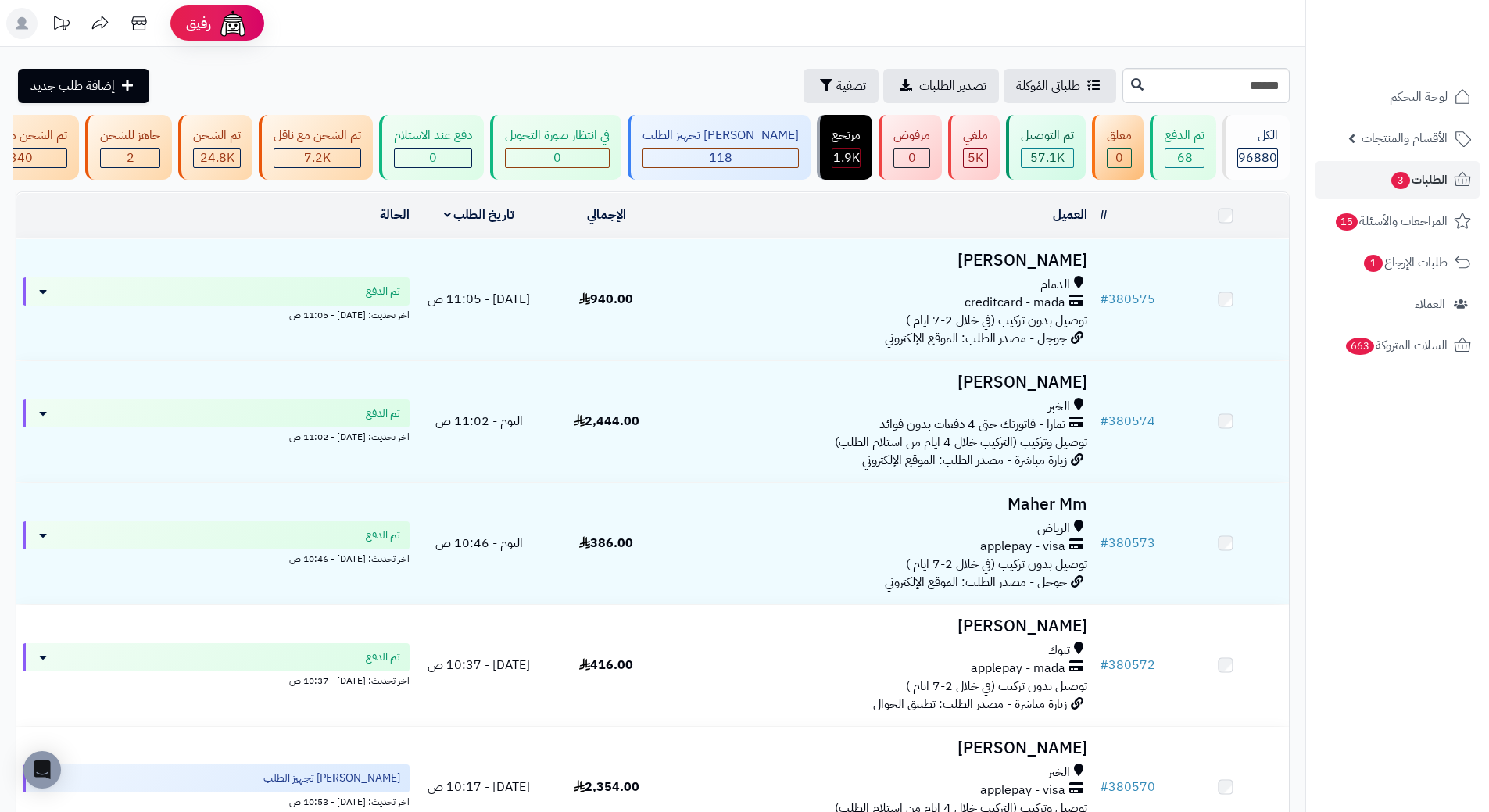
type input "******"
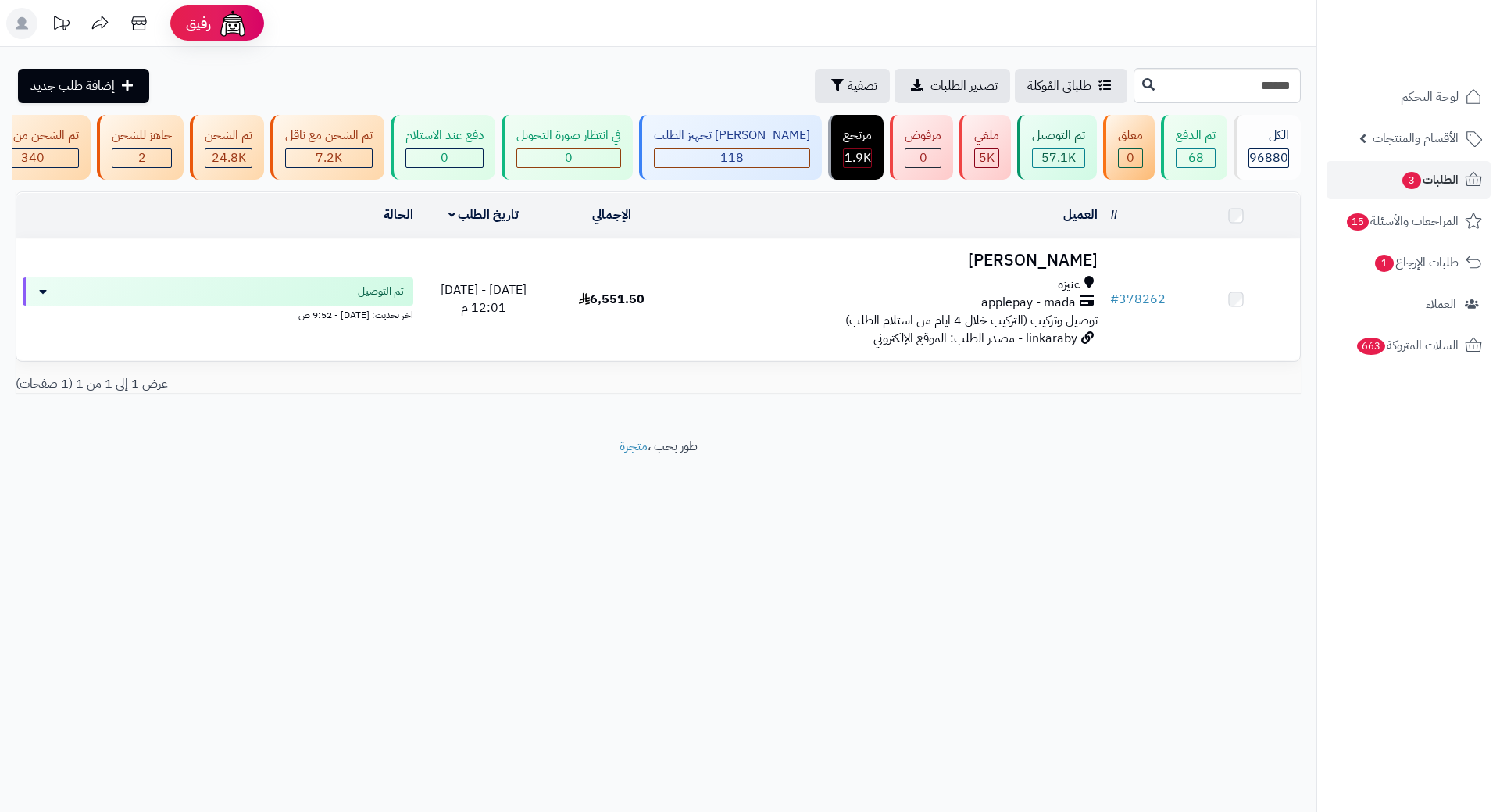
click at [1070, 269] on h3 "[PERSON_NAME]" at bounding box center [890, 260] width 415 height 18
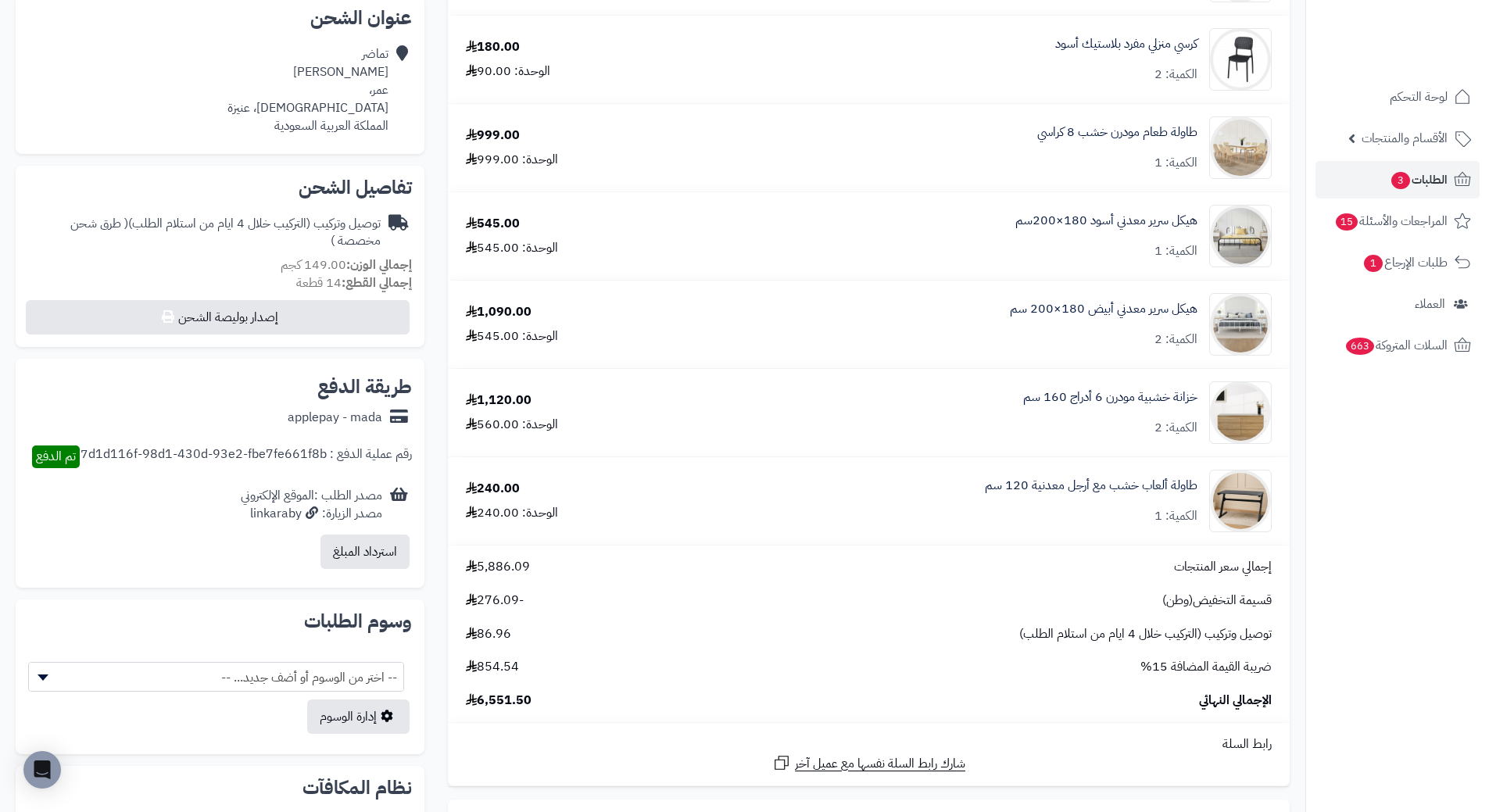
scroll to position [625, 0]
